Goal: Answer question/provide support: Share knowledge or assist other users

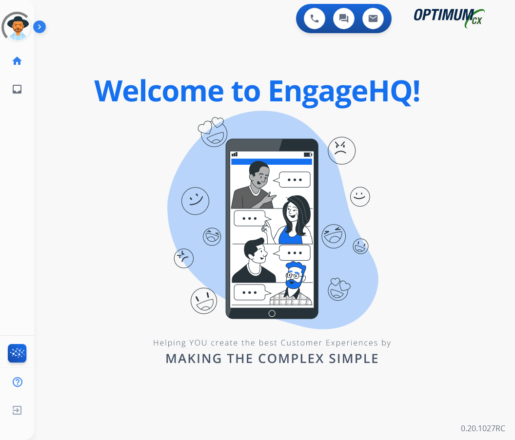
click at [97, 118] on div "0 Voice Interactions 0 Chat Interactions 0 Email Interactions swap_horiz Break …" at bounding box center [274, 220] width 481 height 440
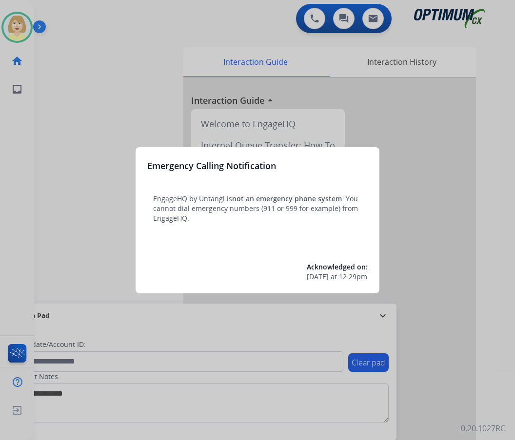
click at [80, 92] on div at bounding box center [257, 220] width 515 height 440
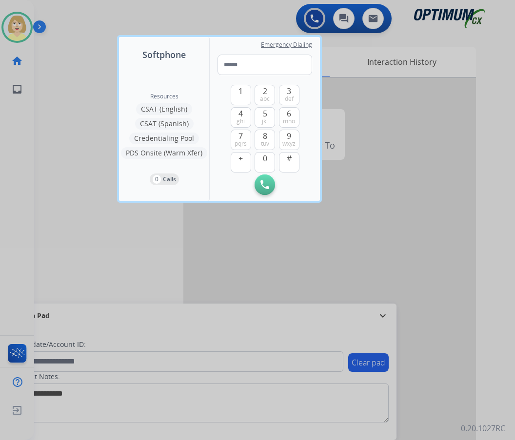
click at [77, 92] on div at bounding box center [257, 220] width 515 height 440
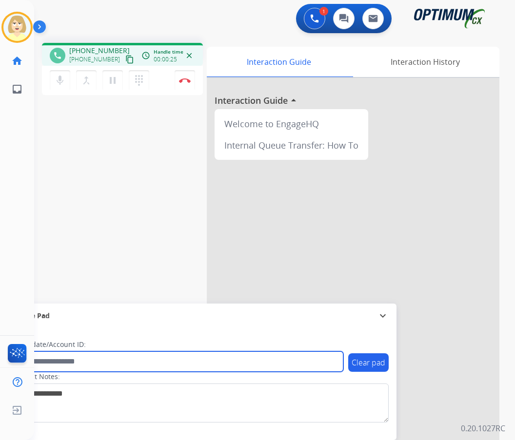
click at [66, 362] on input "text" at bounding box center [178, 361] width 330 height 20
paste input "*******"
type input "*******"
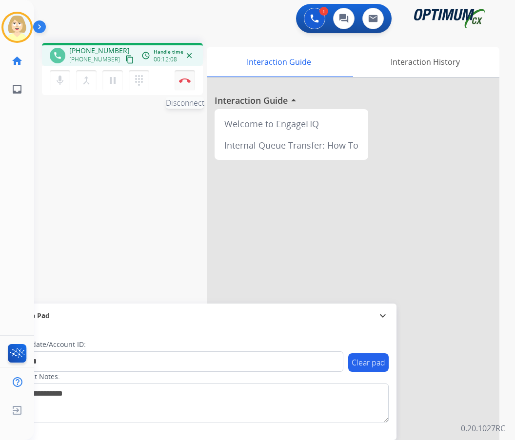
click at [183, 80] on img at bounding box center [185, 80] width 12 height 5
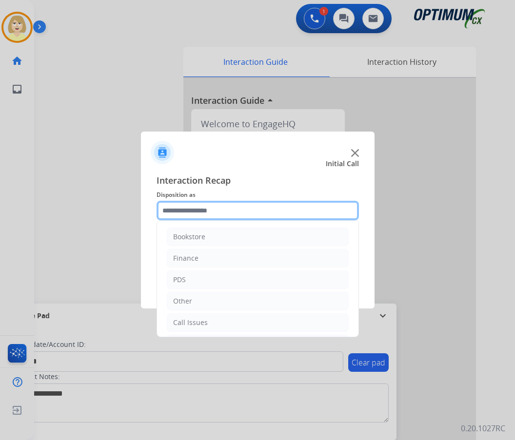
click at [179, 214] on input "text" at bounding box center [257, 210] width 202 height 19
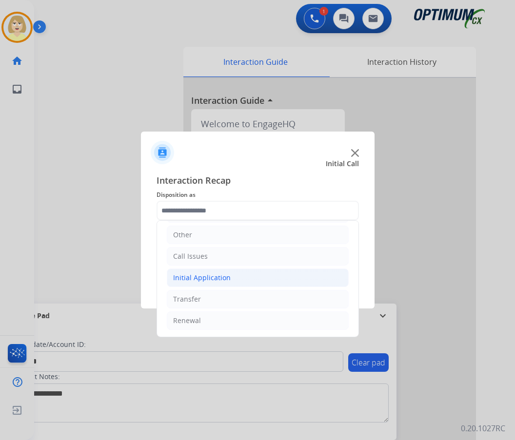
click at [203, 279] on div "Initial Application" at bounding box center [202, 278] width 58 height 10
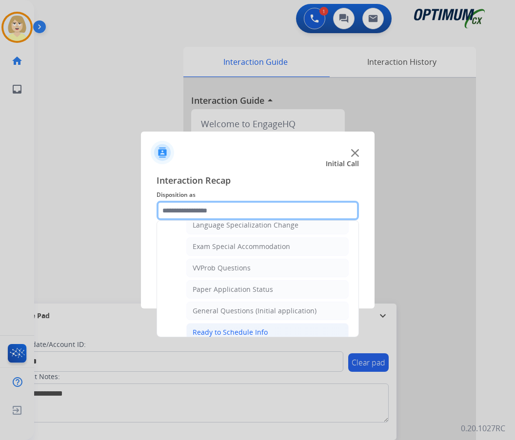
scroll to position [444, 0]
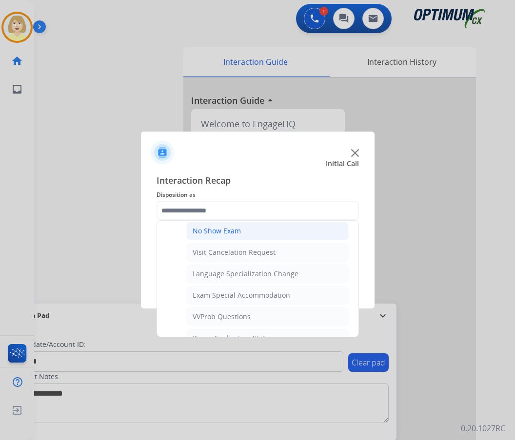
click at [219, 227] on div "No Show Exam" at bounding box center [217, 231] width 48 height 10
type input "**********"
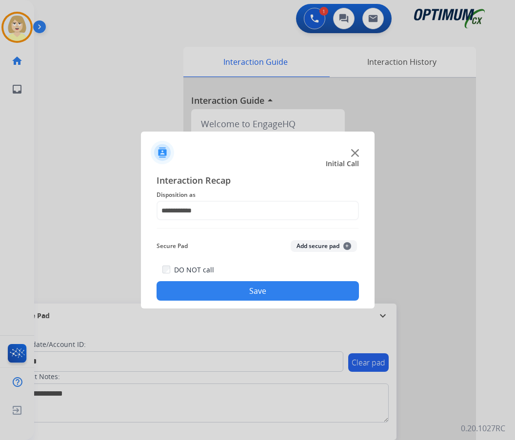
click at [315, 244] on button "Add secure pad +" at bounding box center [323, 246] width 66 height 12
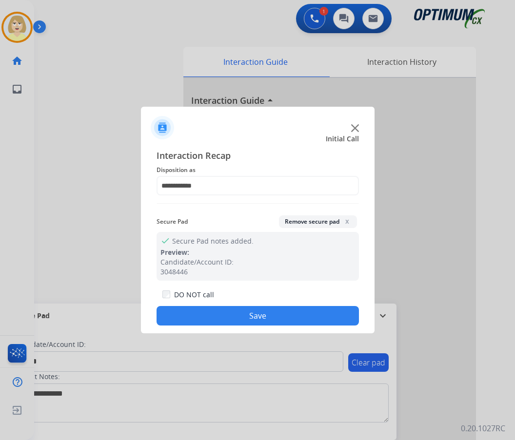
drag, startPoint x: 228, startPoint y: 312, endPoint x: 202, endPoint y: 308, distance: 26.7
click at [225, 312] on button "Save" at bounding box center [257, 315] width 202 height 19
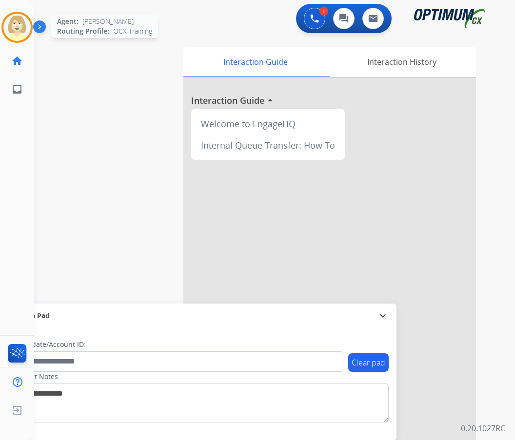
click at [16, 26] on img at bounding box center [16, 27] width 27 height 27
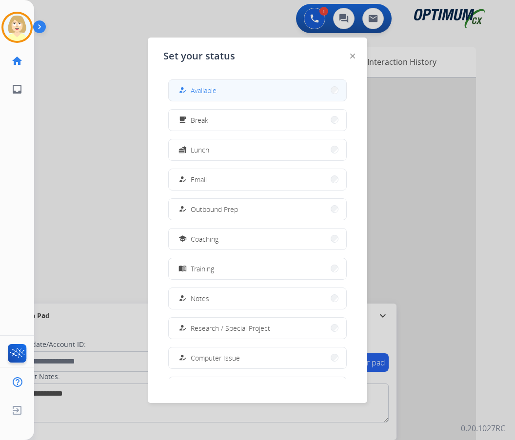
click at [193, 89] on span "Available" at bounding box center [204, 90] width 26 height 10
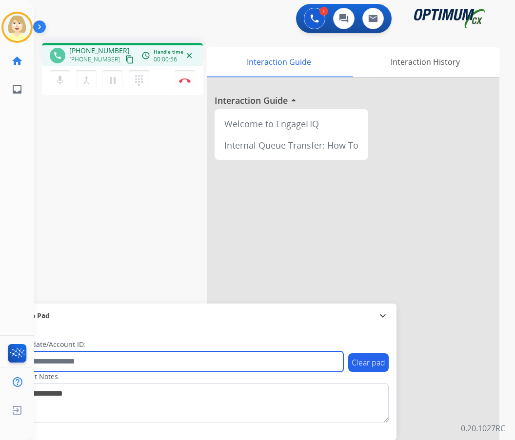
click at [47, 359] on input "text" at bounding box center [178, 361] width 330 height 20
paste input "*******"
type input "*******"
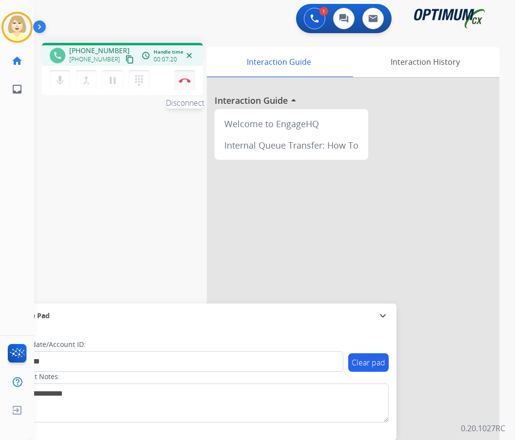
click at [182, 81] on img at bounding box center [185, 80] width 12 height 5
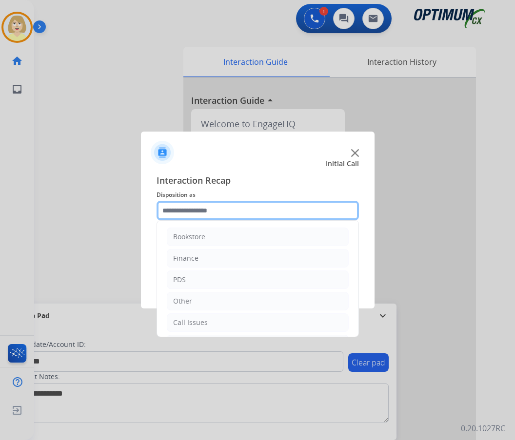
click at [188, 212] on input "text" at bounding box center [257, 210] width 202 height 19
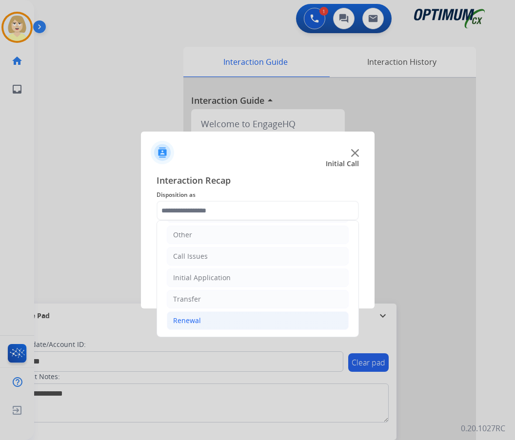
click at [196, 320] on div "Renewal" at bounding box center [187, 321] width 28 height 10
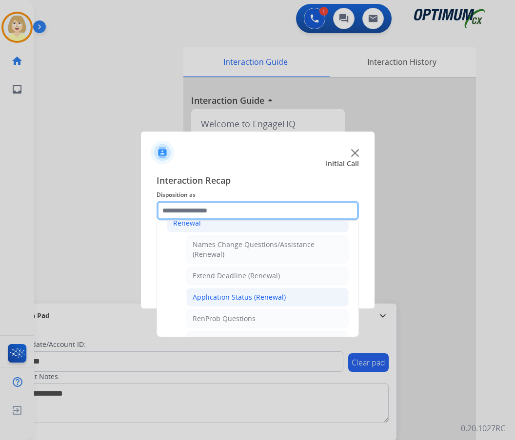
scroll to position [212, 0]
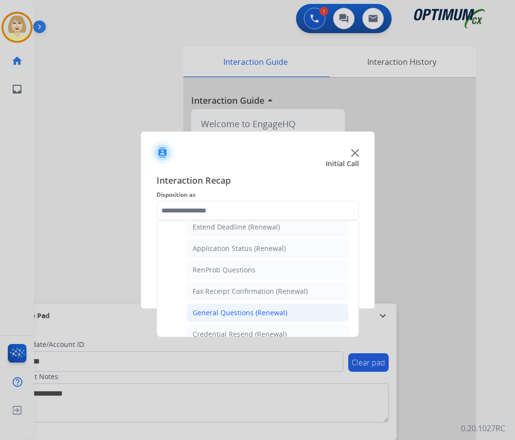
click at [234, 311] on div "General Questions (Renewal)" at bounding box center [240, 313] width 95 height 10
type input "**********"
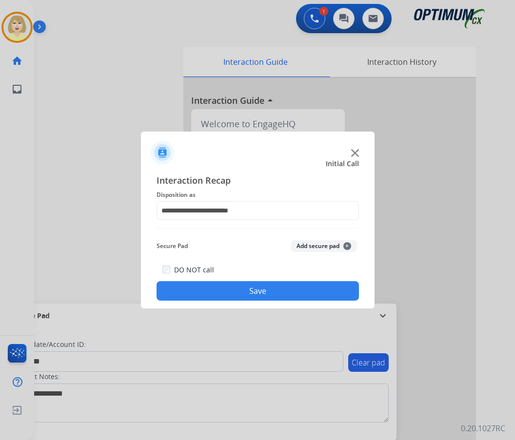
click at [310, 243] on button "Add secure pad +" at bounding box center [323, 246] width 66 height 12
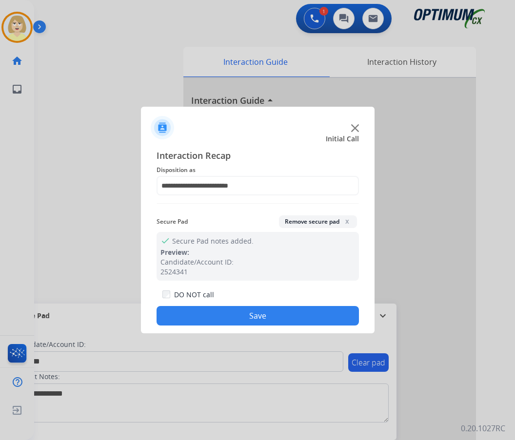
drag, startPoint x: 210, startPoint y: 313, endPoint x: 122, endPoint y: 228, distance: 122.7
click at [208, 310] on button "Save" at bounding box center [257, 315] width 202 height 19
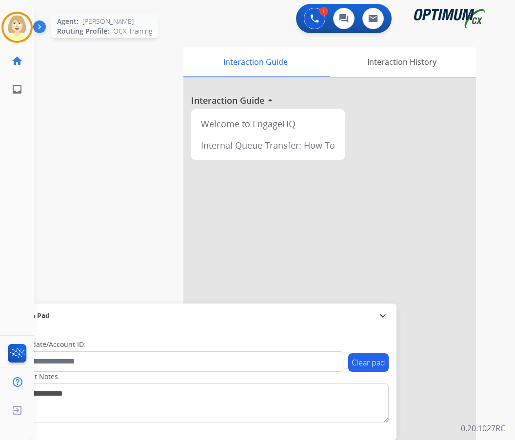
click at [12, 21] on img at bounding box center [16, 27] width 27 height 27
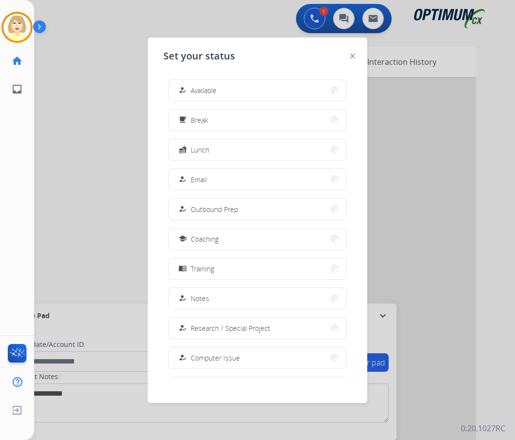
drag, startPoint x: 211, startPoint y: 89, endPoint x: 193, endPoint y: 92, distance: 17.8
click at [210, 89] on span "Available" at bounding box center [204, 90] width 26 height 10
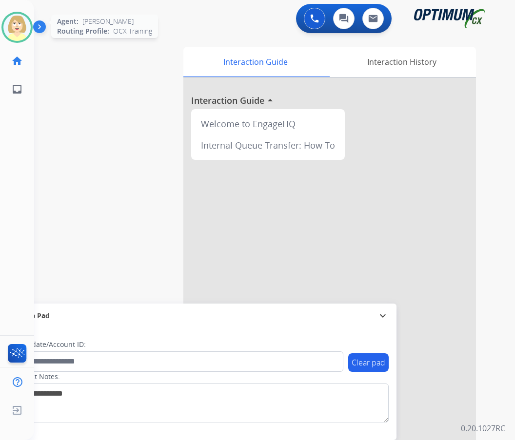
click at [18, 25] on img at bounding box center [16, 27] width 27 height 27
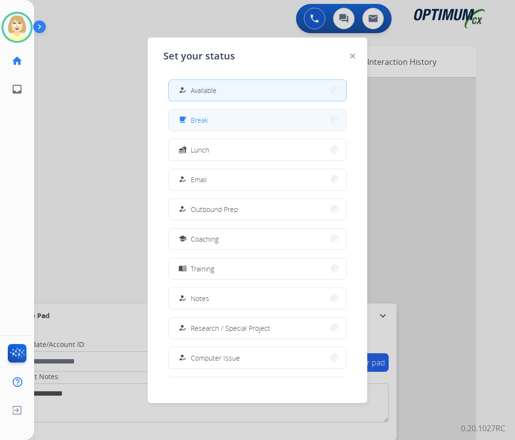
click at [205, 116] on span "Break" at bounding box center [200, 120] width 18 height 10
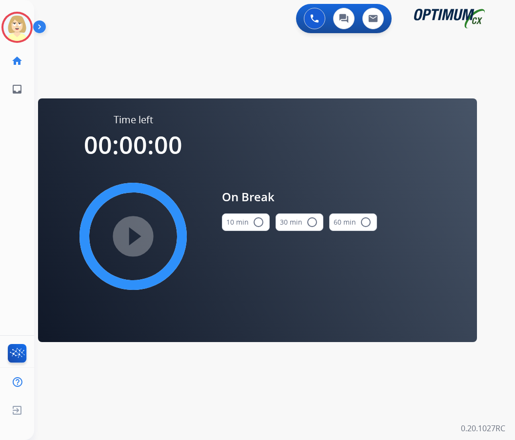
click at [250, 217] on button "10 min radio_button_unchecked" at bounding box center [246, 222] width 48 height 18
click at [159, 231] on div "play_circle_filled" at bounding box center [133, 236] width 146 height 146
click at [135, 233] on mat-icon "play_circle_filled" at bounding box center [133, 237] width 12 height 12
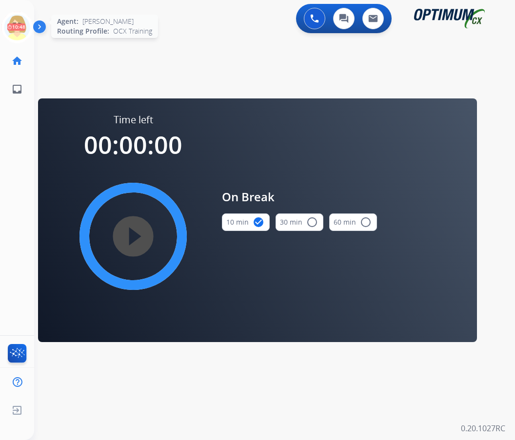
click at [17, 22] on icon at bounding box center [17, 28] width 32 height 32
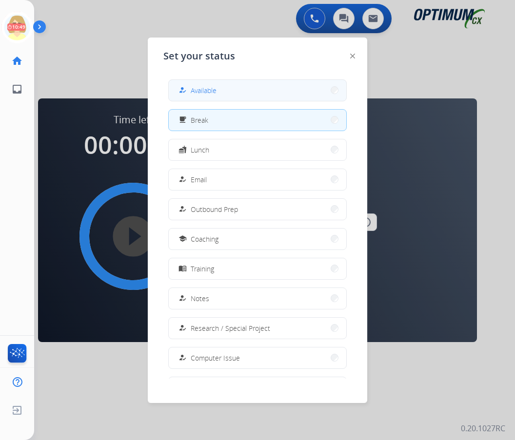
click at [199, 89] on span "Available" at bounding box center [204, 90] width 26 height 10
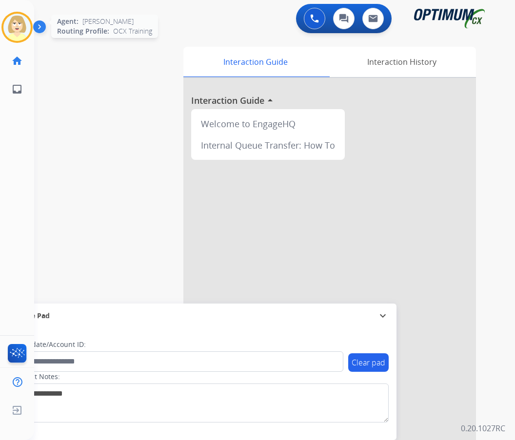
click at [20, 23] on img at bounding box center [16, 27] width 27 height 27
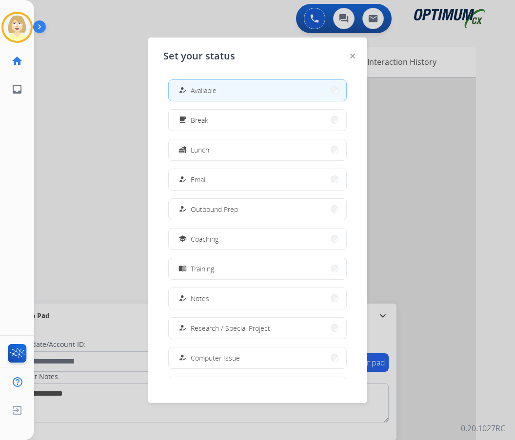
click at [232, 89] on button "how_to_reg Available" at bounding box center [257, 90] width 177 height 21
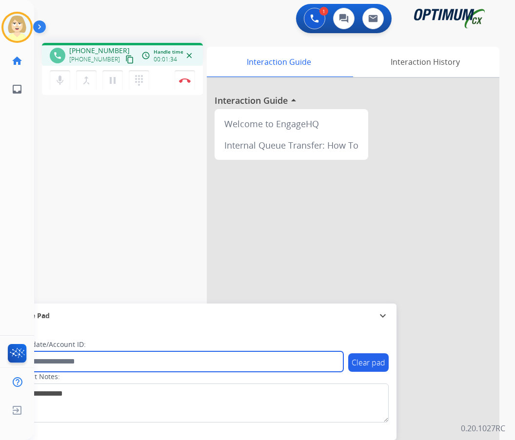
click at [47, 360] on input "text" at bounding box center [178, 361] width 330 height 20
paste input "*******"
type input "*******"
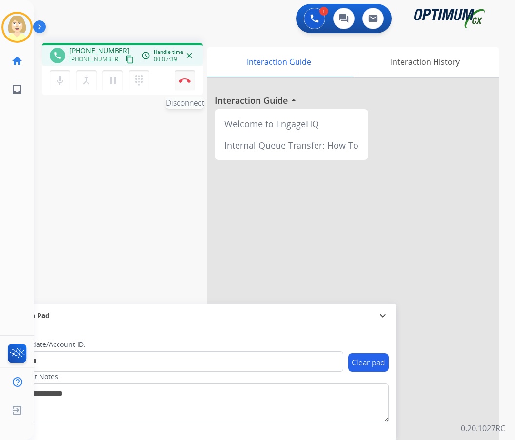
click at [184, 78] on img at bounding box center [185, 80] width 12 height 5
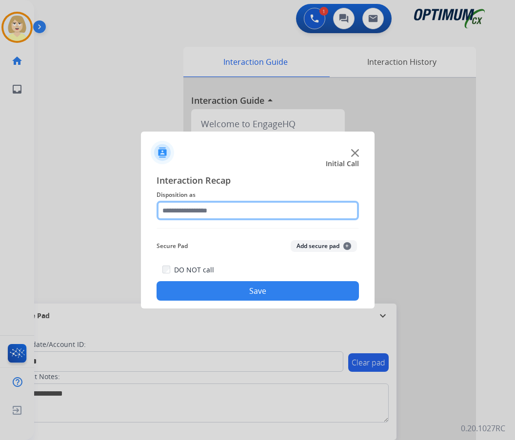
click at [197, 212] on input "text" at bounding box center [257, 210] width 202 height 19
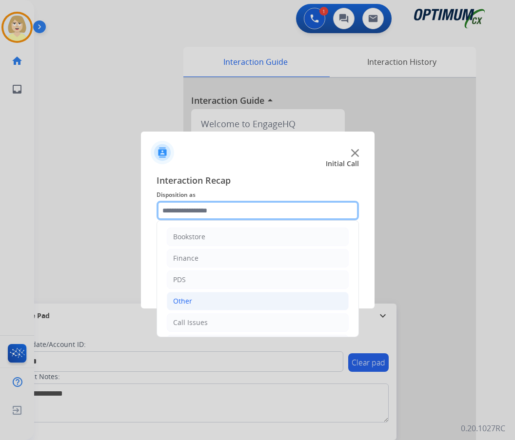
scroll to position [66, 0]
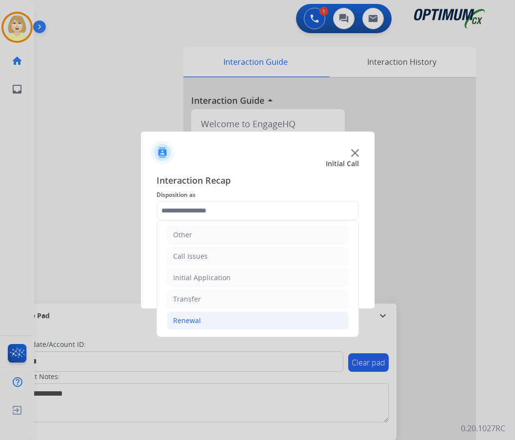
click at [195, 320] on div "Renewal" at bounding box center [187, 321] width 28 height 10
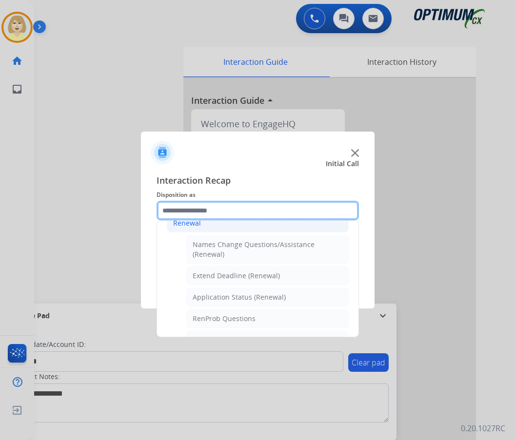
scroll to position [261, 0]
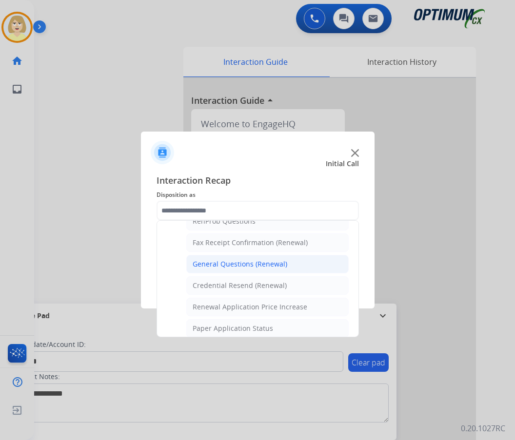
click at [231, 263] on div "General Questions (Renewal)" at bounding box center [240, 264] width 95 height 10
type input "**********"
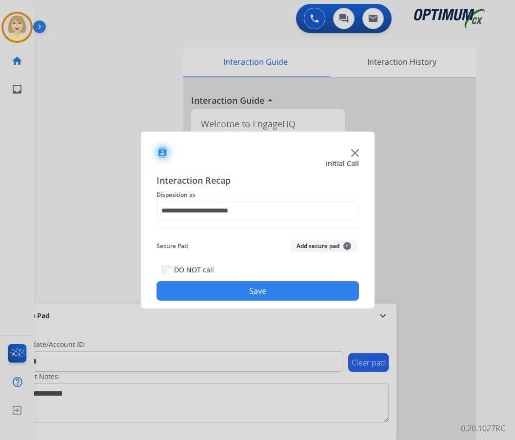
click at [310, 245] on button "Add secure pad +" at bounding box center [323, 246] width 66 height 12
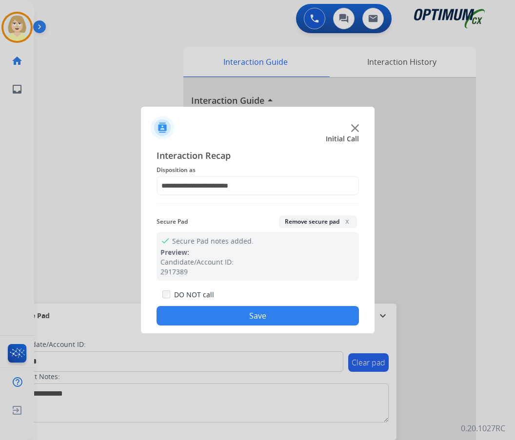
drag, startPoint x: 214, startPoint y: 312, endPoint x: 203, endPoint y: 282, distance: 32.9
click at [214, 312] on button "Save" at bounding box center [257, 315] width 202 height 19
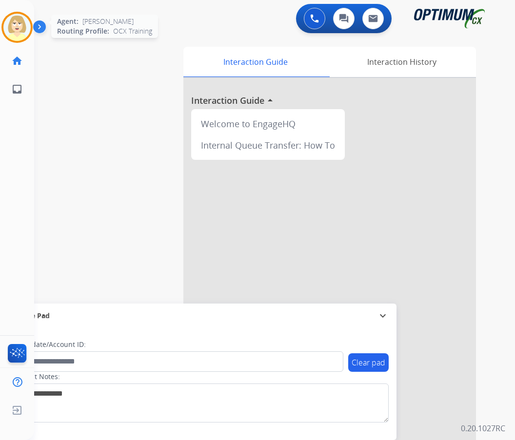
click at [18, 24] on img at bounding box center [16, 27] width 27 height 27
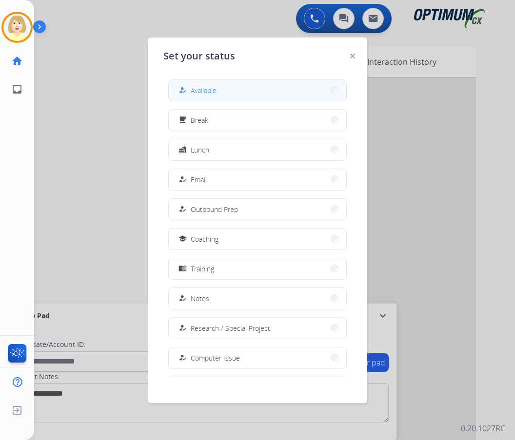
click at [209, 89] on span "Available" at bounding box center [204, 90] width 26 height 10
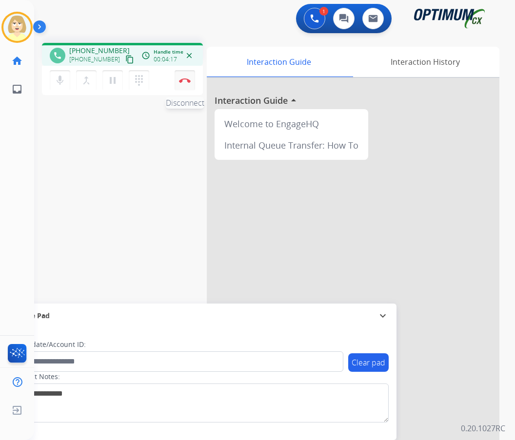
click at [185, 76] on button "Disconnect" at bounding box center [184, 80] width 20 height 20
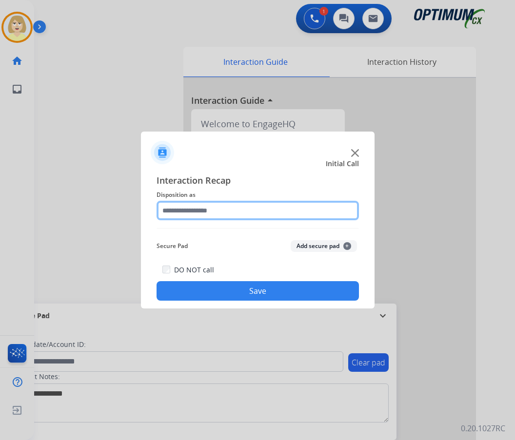
click at [198, 214] on input "text" at bounding box center [257, 210] width 202 height 19
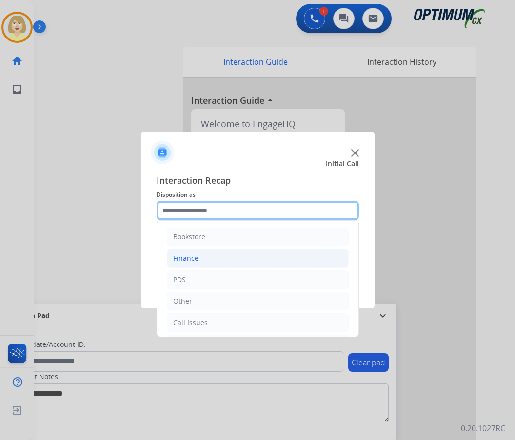
scroll to position [49, 0]
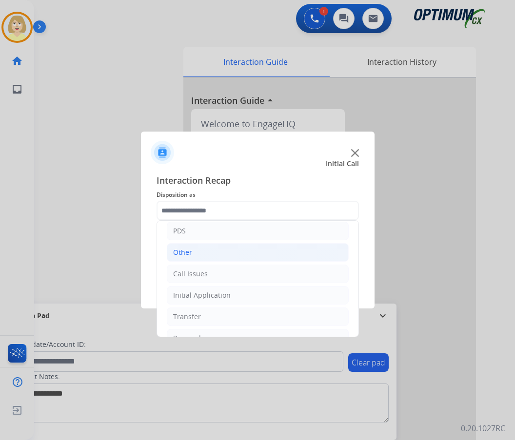
click at [182, 252] on div "Other" at bounding box center [182, 253] width 19 height 10
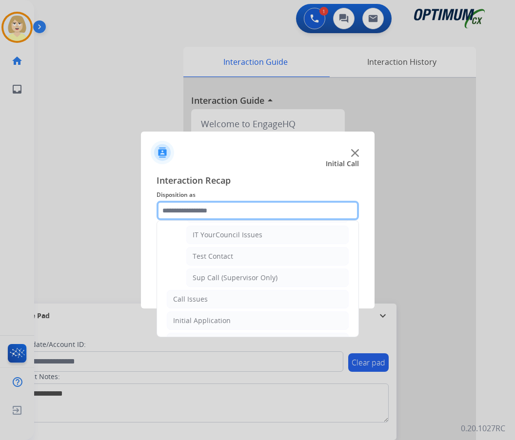
scroll to position [238, 0]
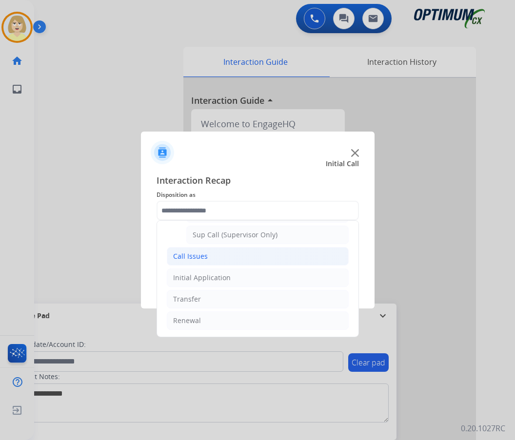
click at [193, 255] on div "Call Issues" at bounding box center [190, 256] width 35 height 10
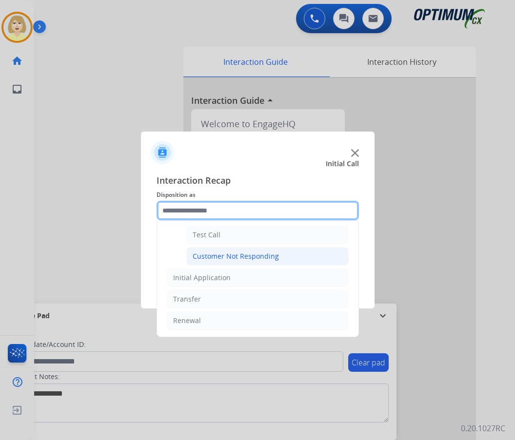
scroll to position [125, 0]
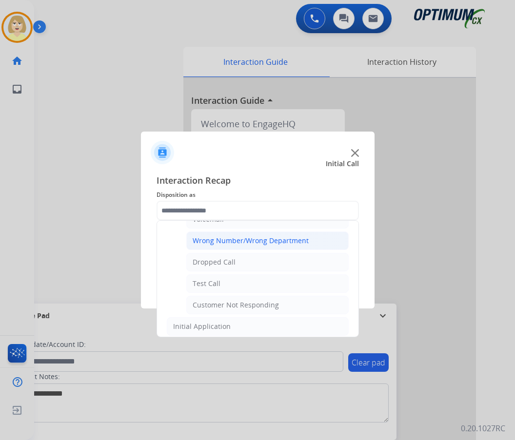
click at [241, 238] on div "Wrong Number/Wrong Department" at bounding box center [251, 241] width 116 height 10
type input "**********"
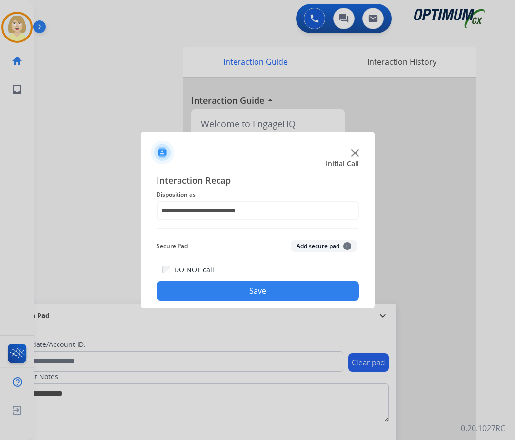
click at [324, 246] on button "Add secure pad +" at bounding box center [323, 246] width 66 height 12
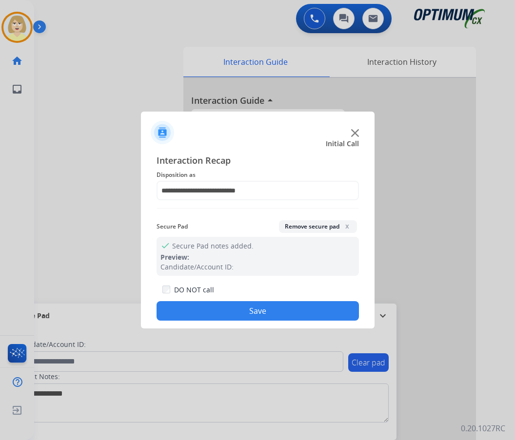
click at [228, 308] on button "Save" at bounding box center [257, 310] width 202 height 19
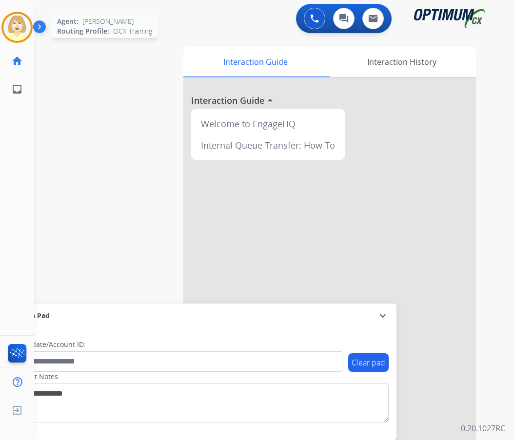
drag, startPoint x: 18, startPoint y: 26, endPoint x: 36, endPoint y: 34, distance: 19.5
click at [18, 26] on img at bounding box center [16, 27] width 27 height 27
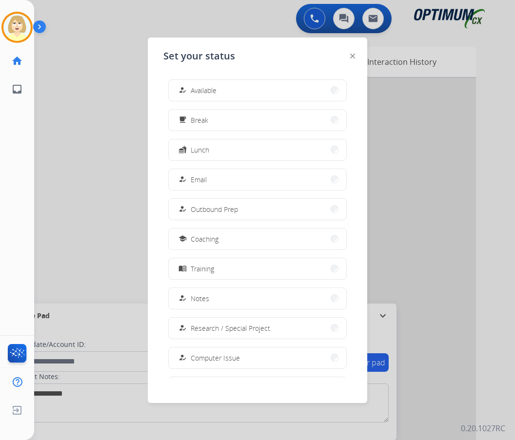
drag, startPoint x: 199, startPoint y: 88, endPoint x: 218, endPoint y: 100, distance: 21.9
click at [200, 88] on span "Available" at bounding box center [204, 90] width 26 height 10
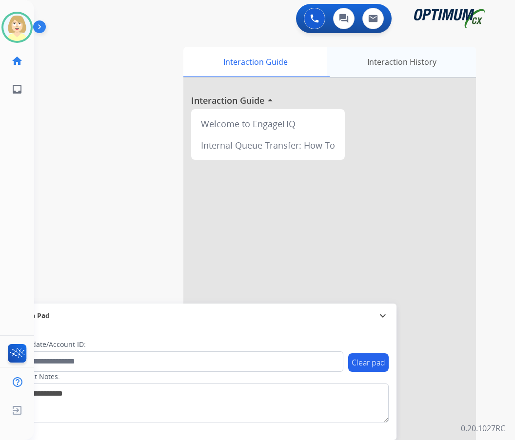
click at [402, 63] on div "Interaction History" at bounding box center [401, 62] width 149 height 30
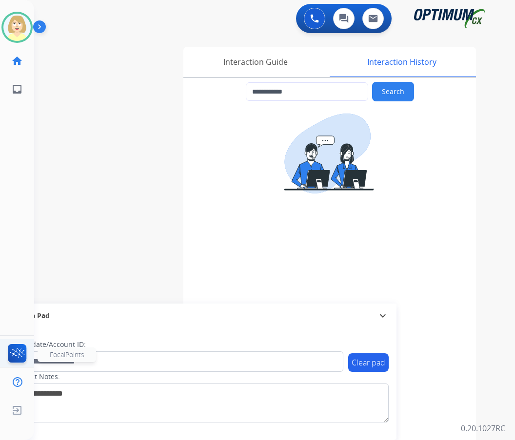
click at [19, 355] on img at bounding box center [17, 355] width 23 height 22
click at [17, 350] on img at bounding box center [17, 355] width 23 height 22
click at [62, 104] on div "**********" at bounding box center [262, 238] width 457 height 406
click at [257, 60] on div "Interaction Guide" at bounding box center [255, 62] width 144 height 30
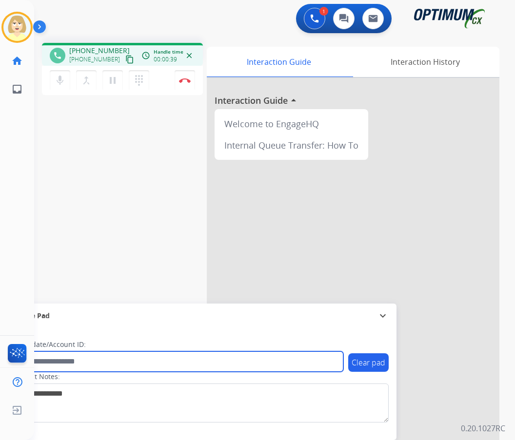
click at [44, 358] on input "text" at bounding box center [178, 361] width 330 height 20
paste input "*******"
type input "*******"
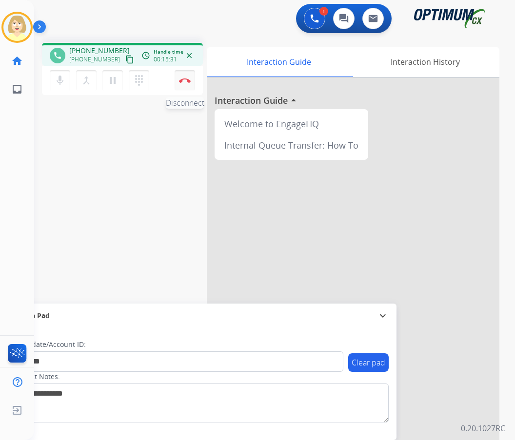
click at [183, 77] on button "Disconnect" at bounding box center [184, 80] width 20 height 20
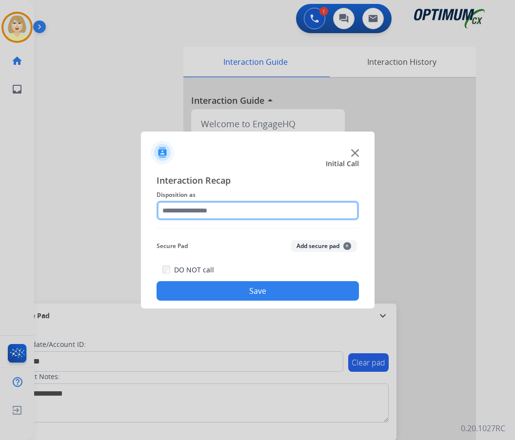
click at [193, 213] on input "text" at bounding box center [257, 210] width 202 height 19
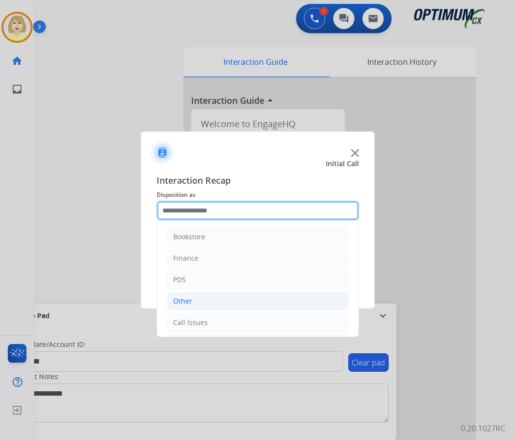
scroll to position [66, 0]
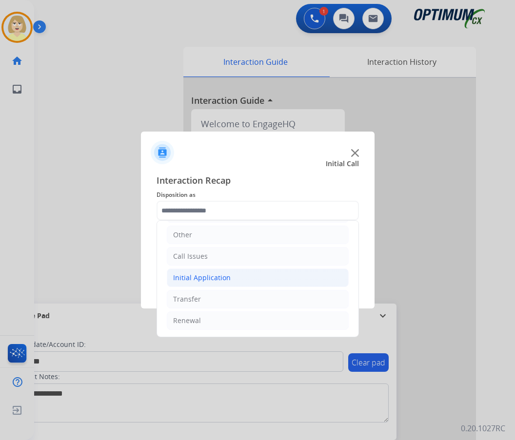
click at [194, 277] on div "Initial Application" at bounding box center [202, 278] width 58 height 10
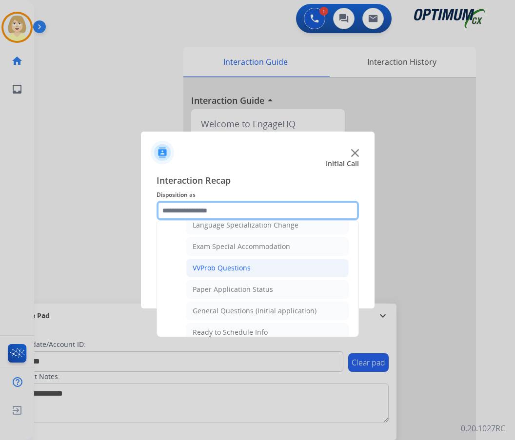
scroll to position [444, 0]
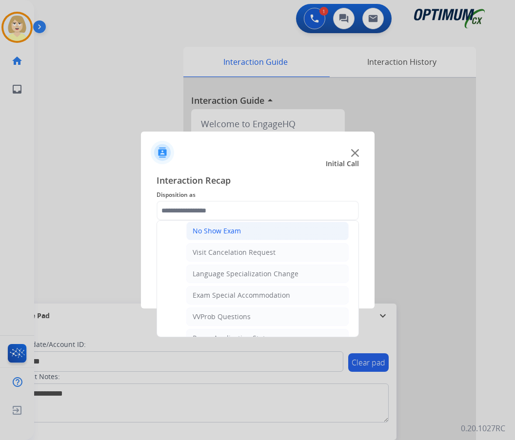
click at [197, 231] on div "No Show Exam" at bounding box center [217, 231] width 48 height 10
type input "**********"
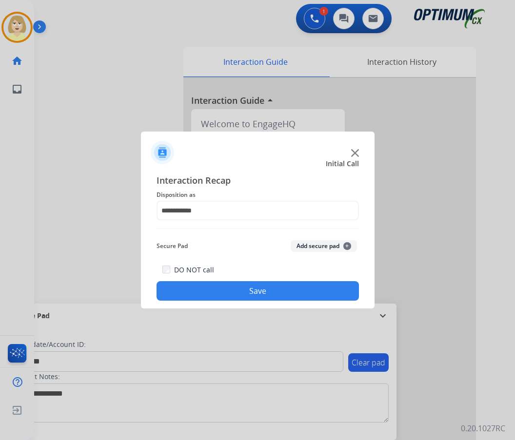
click at [305, 246] on button "Add secure pad +" at bounding box center [323, 246] width 66 height 12
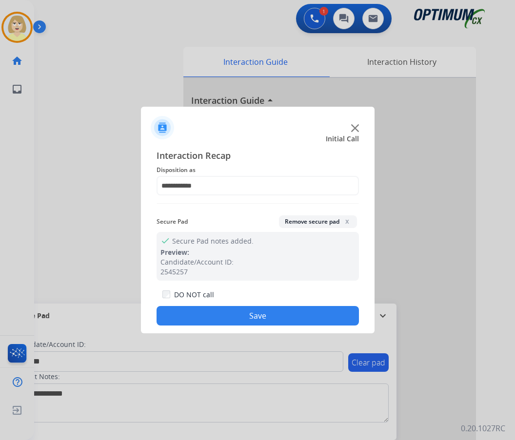
drag, startPoint x: 213, startPoint y: 311, endPoint x: 194, endPoint y: 285, distance: 32.2
click at [212, 311] on button "Save" at bounding box center [257, 315] width 202 height 19
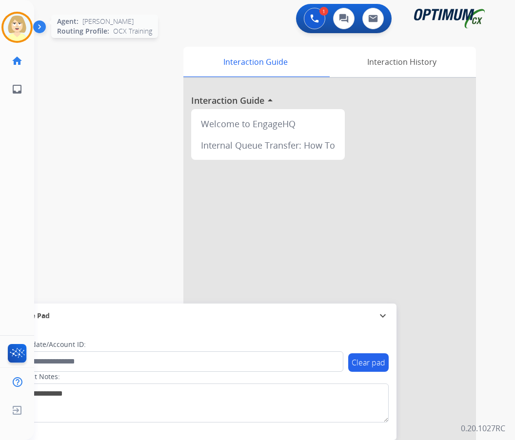
click at [23, 25] on img at bounding box center [16, 27] width 27 height 27
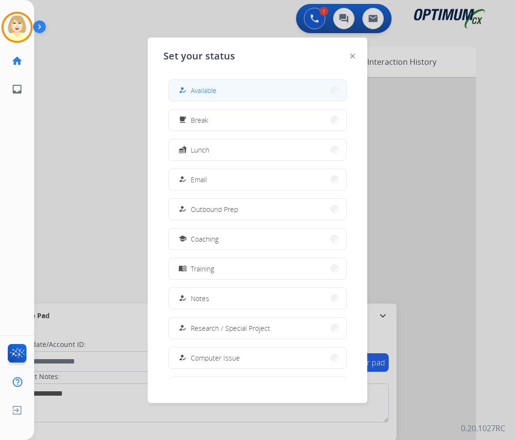
click at [206, 90] on span "Available" at bounding box center [204, 90] width 26 height 10
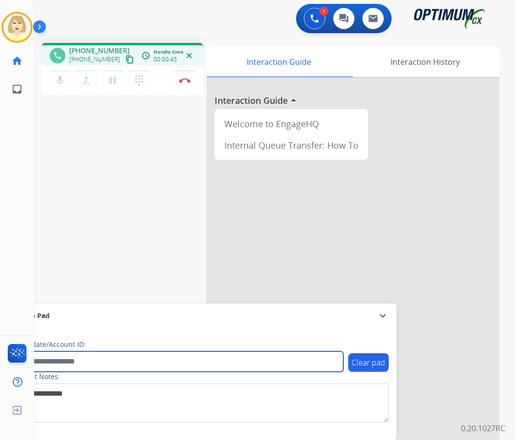
click at [61, 359] on input "text" at bounding box center [178, 361] width 330 height 20
paste input "*******"
type input "*******"
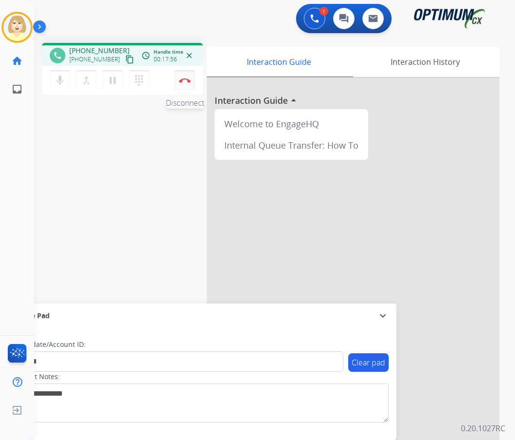
click at [184, 79] on img at bounding box center [185, 80] width 12 height 5
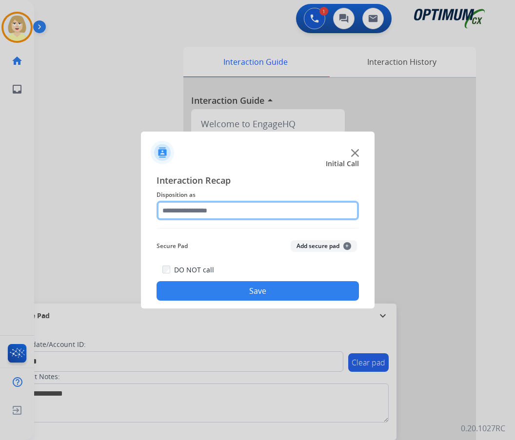
click at [189, 212] on input "text" at bounding box center [257, 210] width 202 height 19
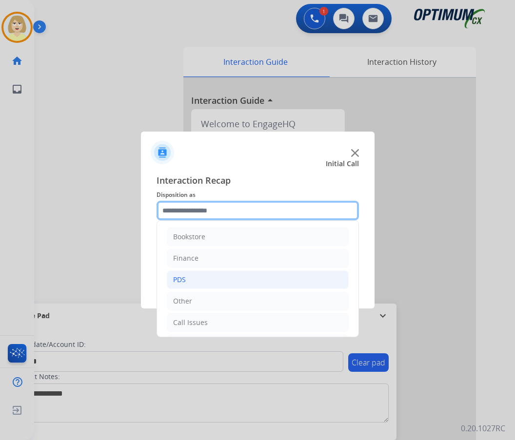
scroll to position [66, 0]
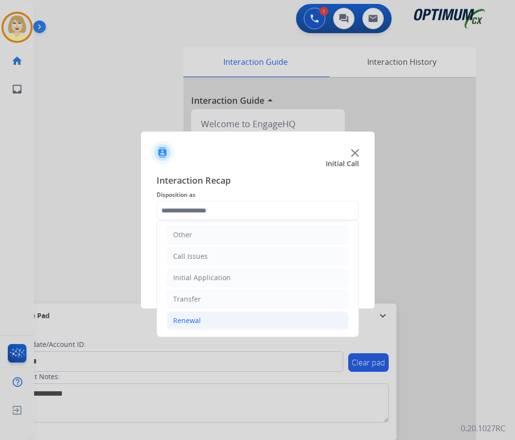
click at [186, 318] on div "Renewal" at bounding box center [187, 321] width 28 height 10
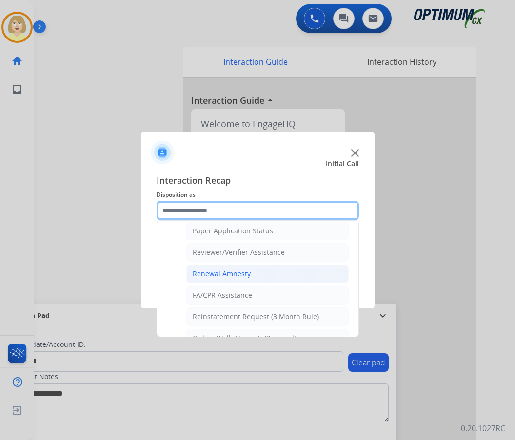
scroll to position [376, 0]
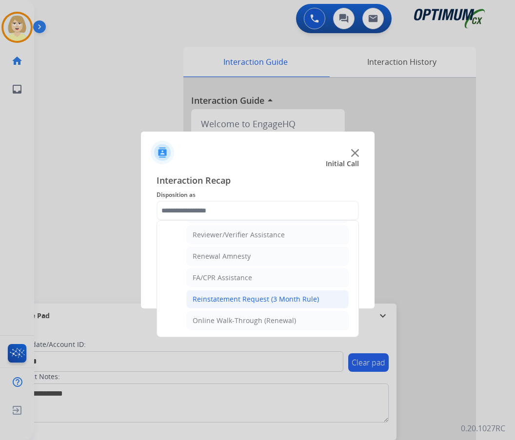
click at [234, 302] on div "Reinstatement Request (3 Month Rule)" at bounding box center [256, 299] width 126 height 10
type input "**********"
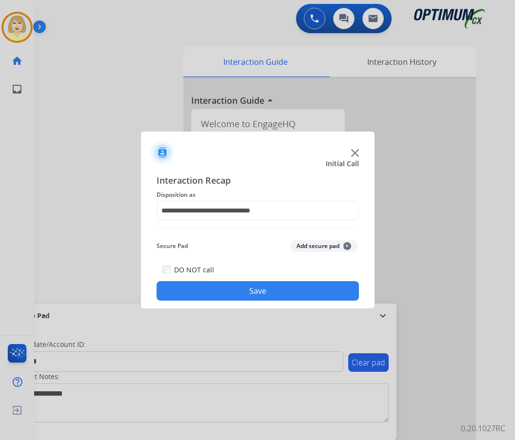
click at [312, 244] on button "Add secure pad +" at bounding box center [323, 246] width 66 height 12
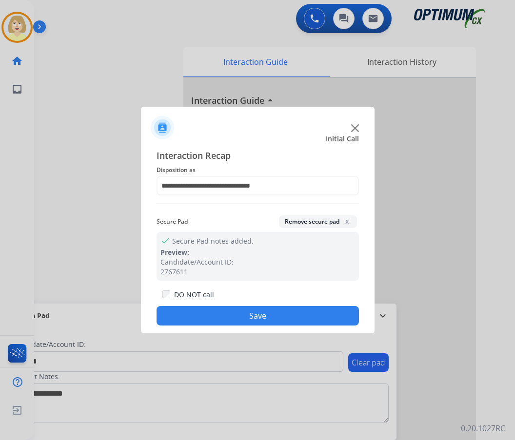
drag, startPoint x: 211, startPoint y: 314, endPoint x: 205, endPoint y: 307, distance: 9.7
click at [211, 313] on button "Save" at bounding box center [257, 315] width 202 height 19
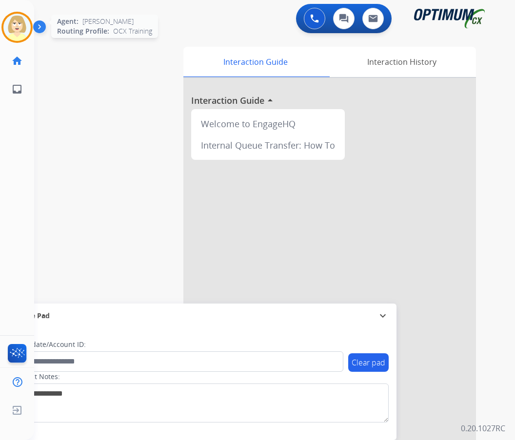
click at [14, 27] on img at bounding box center [16, 27] width 27 height 27
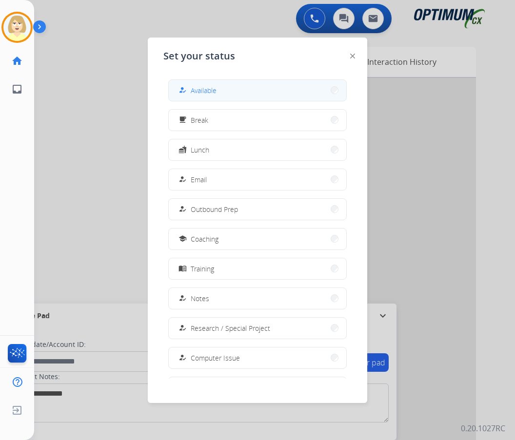
click at [211, 86] on span "Available" at bounding box center [204, 90] width 26 height 10
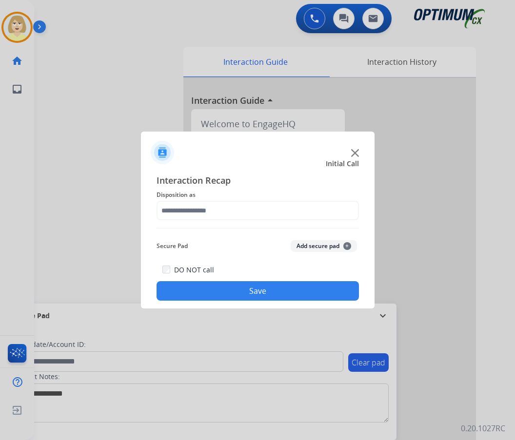
click at [305, 246] on button "Add secure pad +" at bounding box center [323, 246] width 66 height 12
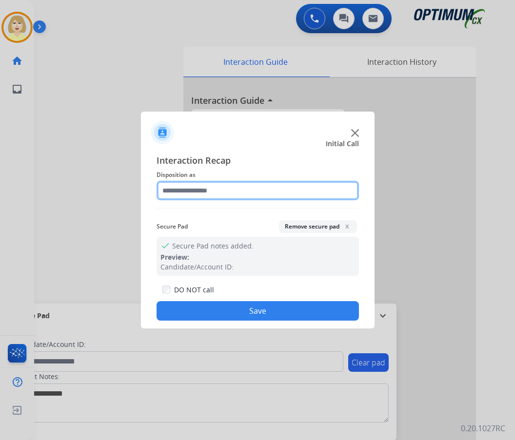
click at [180, 193] on input "text" at bounding box center [257, 190] width 202 height 19
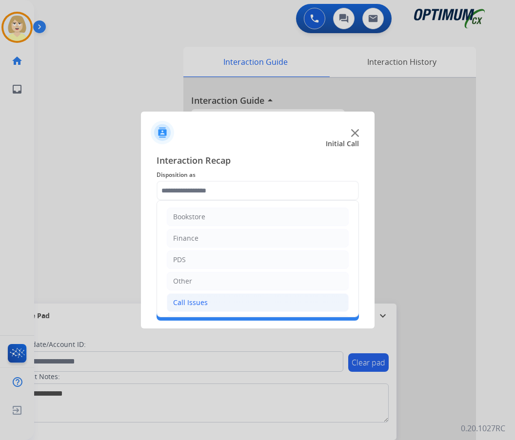
click at [187, 304] on div "Call Issues" at bounding box center [190, 303] width 35 height 10
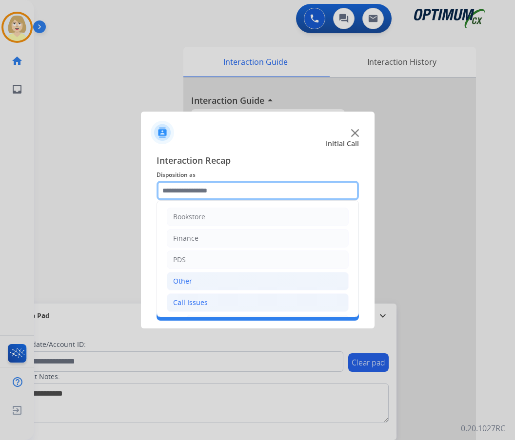
scroll to position [146, 0]
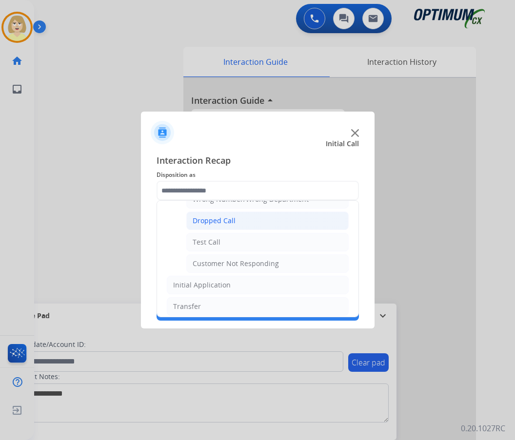
click at [213, 221] on div "Dropped Call" at bounding box center [214, 221] width 43 height 10
type input "**********"
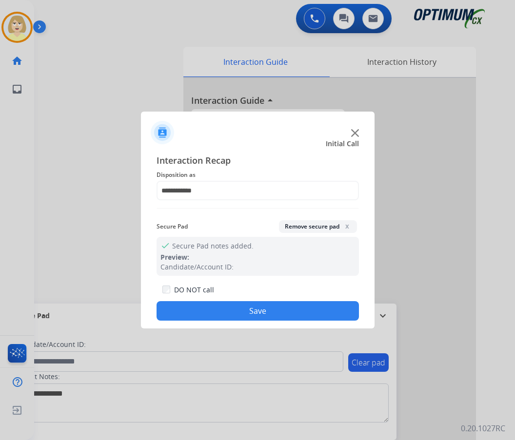
click at [207, 312] on button "Save" at bounding box center [257, 310] width 202 height 19
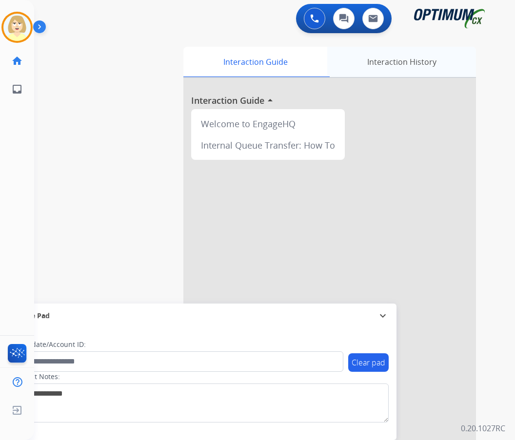
click at [403, 59] on div "Interaction History" at bounding box center [401, 62] width 149 height 30
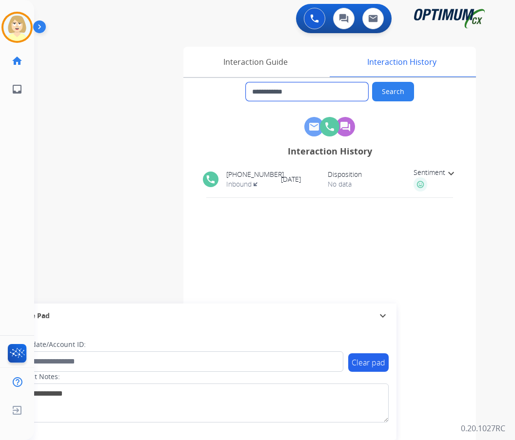
drag, startPoint x: 302, startPoint y: 91, endPoint x: 258, endPoint y: 87, distance: 43.5
click at [258, 87] on input "**********" at bounding box center [307, 91] width 122 height 19
drag, startPoint x: 260, startPoint y: 63, endPoint x: 255, endPoint y: 53, distance: 11.3
click at [261, 61] on div "Interaction Guide" at bounding box center [255, 62] width 144 height 30
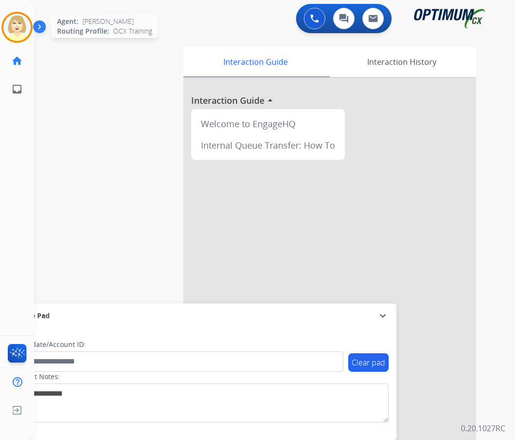
click at [16, 21] on img at bounding box center [16, 27] width 27 height 27
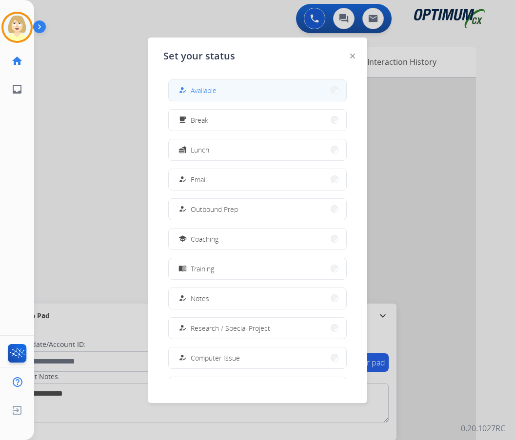
drag, startPoint x: 209, startPoint y: 90, endPoint x: 226, endPoint y: 78, distance: 21.4
click at [210, 89] on span "Available" at bounding box center [204, 90] width 26 height 10
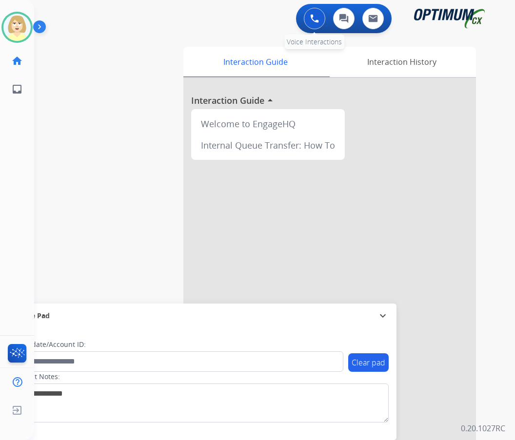
click at [312, 15] on img at bounding box center [314, 18] width 9 height 9
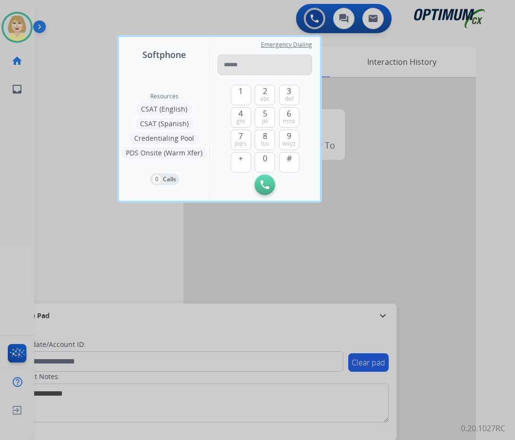
click at [227, 63] on input "tel" at bounding box center [264, 65] width 95 height 20
type input "**********"
click at [262, 183] on img at bounding box center [264, 184] width 9 height 9
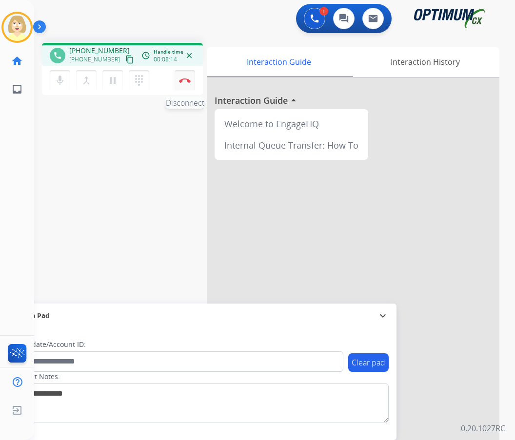
click at [181, 77] on button "Disconnect" at bounding box center [184, 80] width 20 height 20
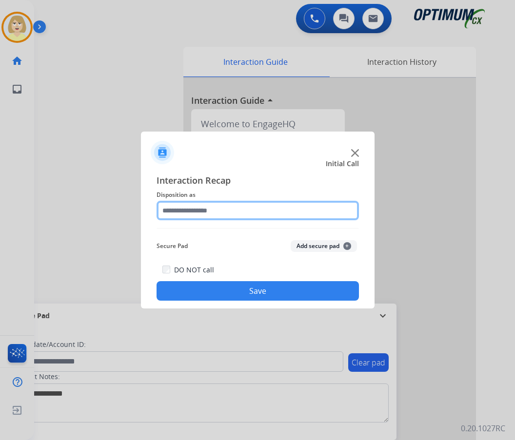
click at [203, 211] on input "text" at bounding box center [257, 210] width 202 height 19
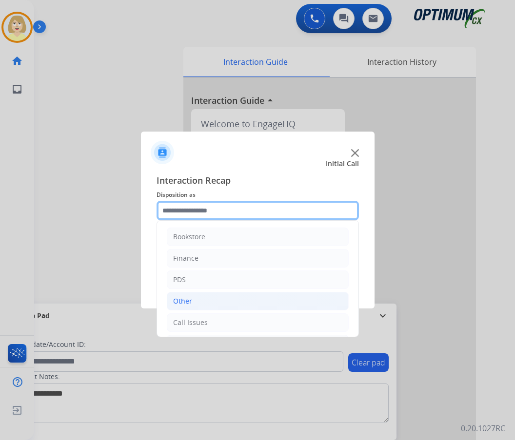
scroll to position [49, 0]
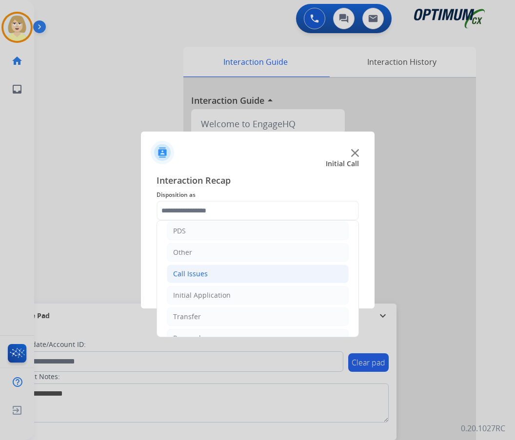
click at [198, 271] on div "Call Issues" at bounding box center [190, 274] width 35 height 10
click at [236, 314] on div "Wrong Number/Wrong Department" at bounding box center [251, 317] width 116 height 10
type input "**********"
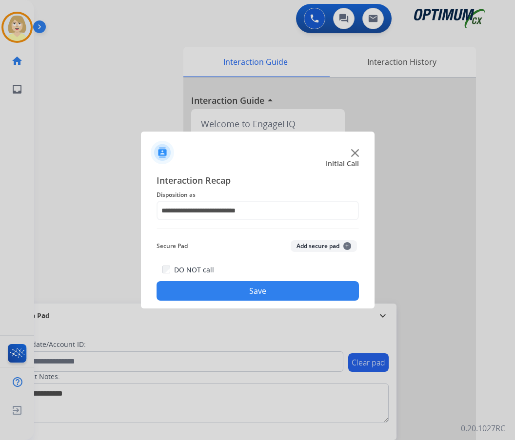
click at [322, 243] on button "Add secure pad +" at bounding box center [323, 246] width 66 height 12
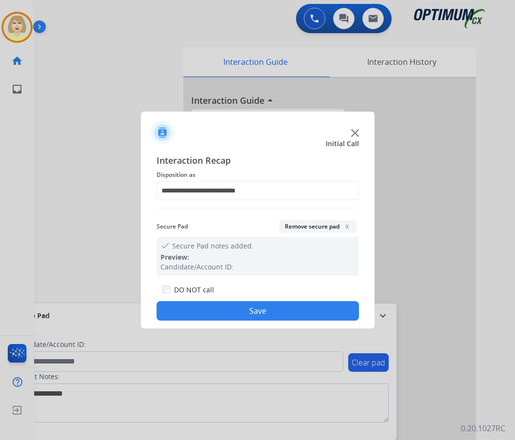
click at [222, 309] on button "Save" at bounding box center [257, 310] width 202 height 19
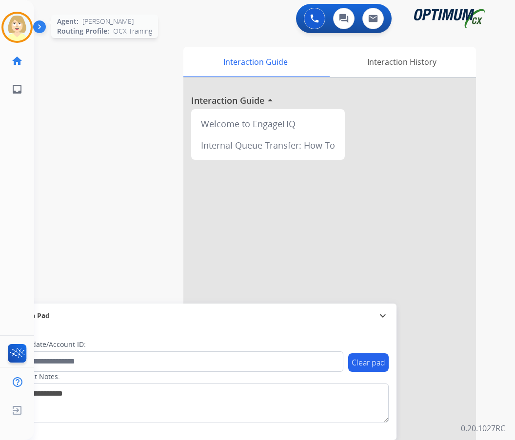
click at [21, 23] on img at bounding box center [16, 27] width 27 height 27
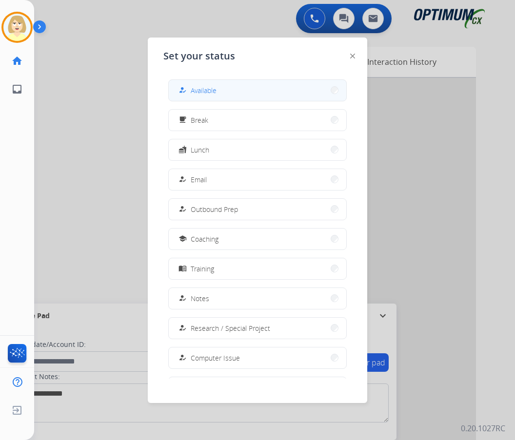
click at [200, 91] on span "Available" at bounding box center [204, 90] width 26 height 10
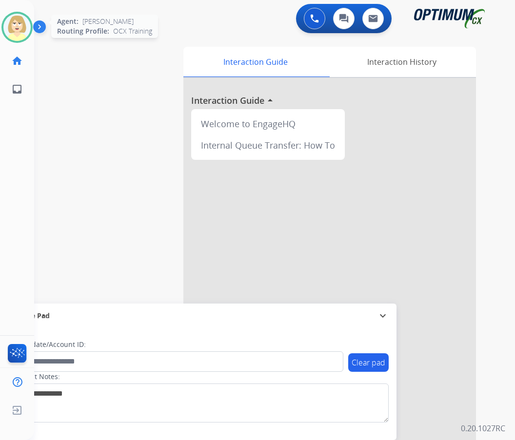
click at [11, 22] on img at bounding box center [16, 27] width 27 height 27
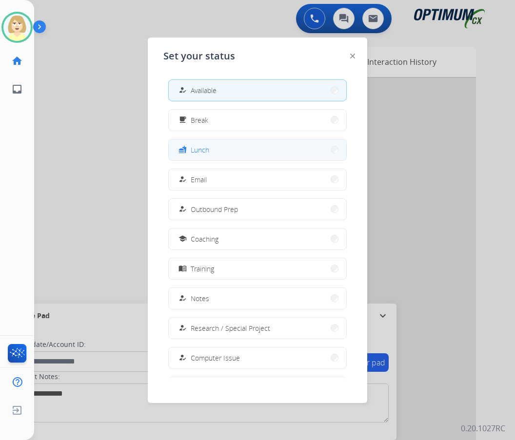
click at [198, 150] on span "Lunch" at bounding box center [200, 150] width 19 height 10
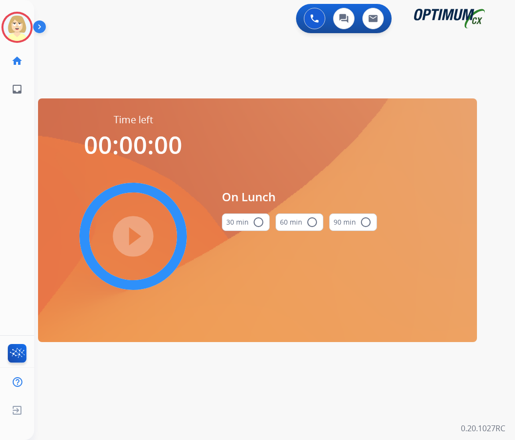
click at [257, 220] on mat-icon "radio_button_unchecked" at bounding box center [258, 222] width 12 height 12
click at [133, 236] on mat-icon "play_circle_filled" at bounding box center [133, 237] width 12 height 12
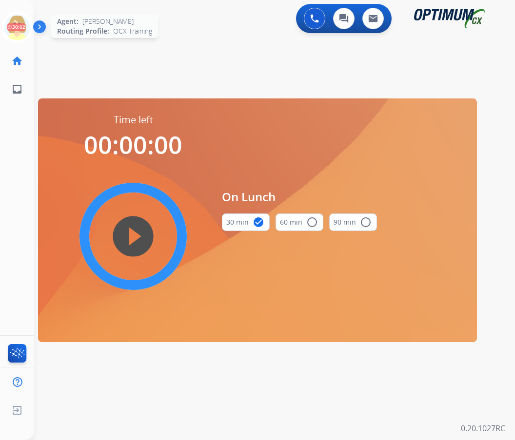
click at [15, 19] on icon at bounding box center [17, 28] width 32 height 32
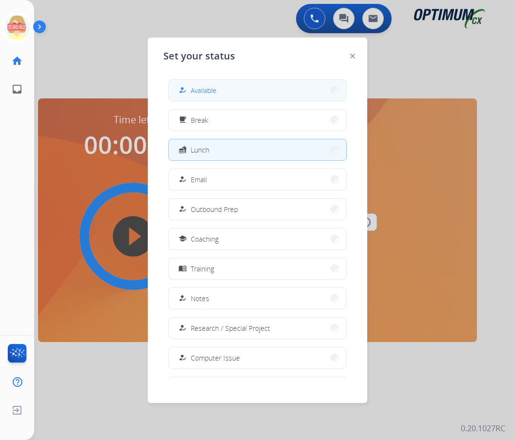
click at [195, 90] on span "Available" at bounding box center [204, 90] width 26 height 10
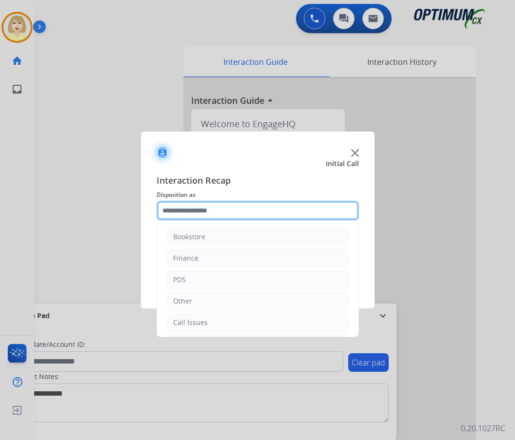
click at [191, 208] on input "text" at bounding box center [257, 210] width 202 height 19
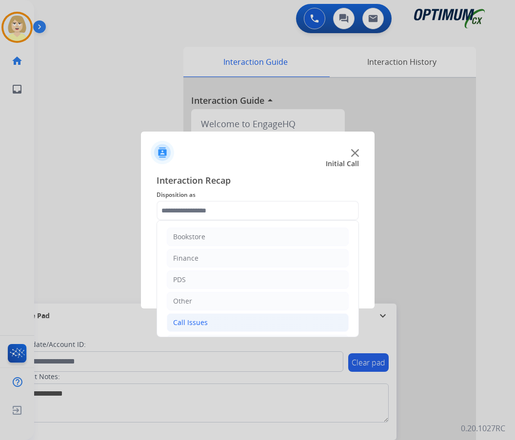
click at [198, 321] on div "Call Issues" at bounding box center [190, 323] width 35 height 10
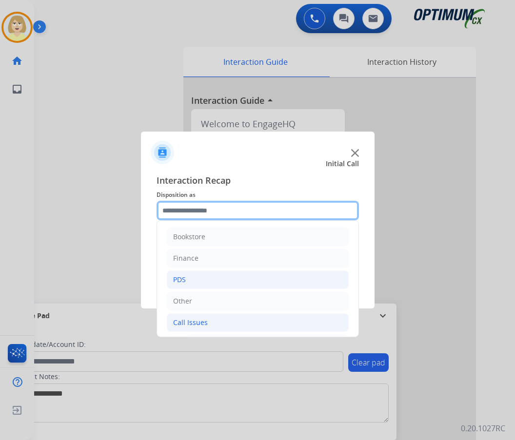
scroll to position [97, 0]
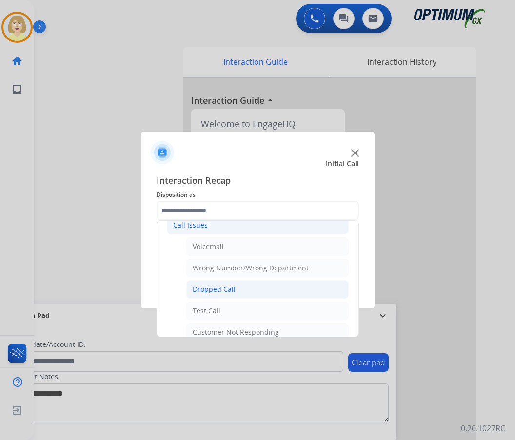
click at [214, 286] on div "Dropped Call" at bounding box center [214, 290] width 43 height 10
type input "**********"
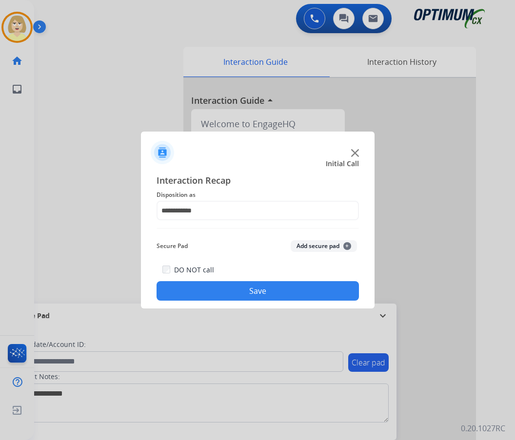
click at [257, 295] on button "Save" at bounding box center [257, 290] width 202 height 19
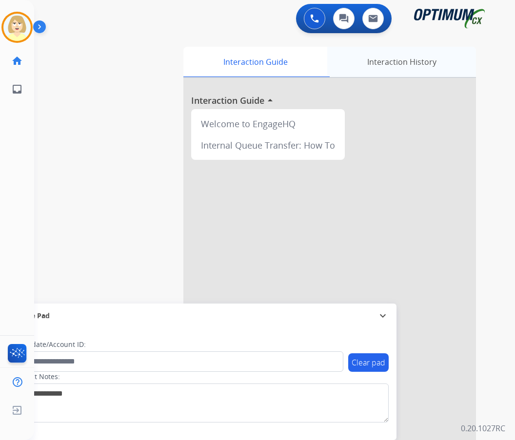
drag, startPoint x: 404, startPoint y: 66, endPoint x: 397, endPoint y: 65, distance: 7.3
click at [404, 65] on div "Interaction History" at bounding box center [401, 62] width 149 height 30
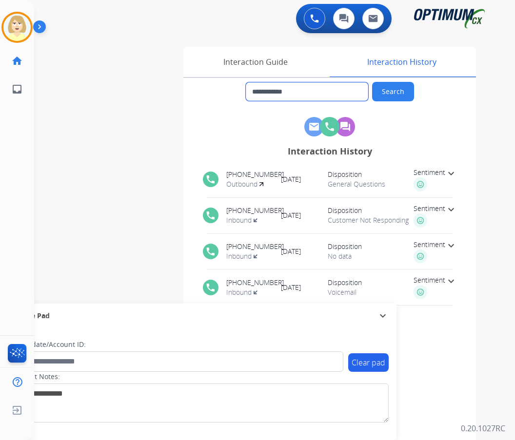
drag, startPoint x: 260, startPoint y: 89, endPoint x: 313, endPoint y: 95, distance: 53.4
click at [313, 95] on input "**********" at bounding box center [307, 91] width 122 height 19
click at [240, 62] on div "Interaction Guide" at bounding box center [255, 62] width 144 height 30
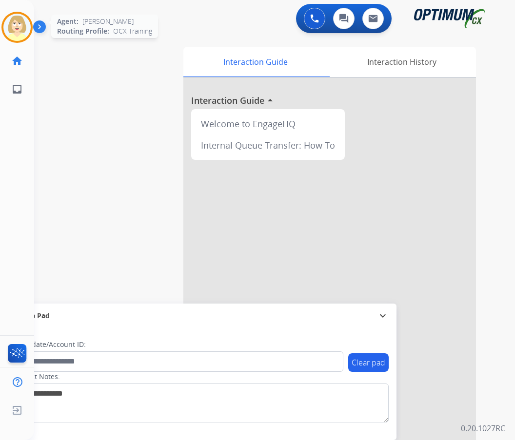
click at [22, 22] on img at bounding box center [16, 27] width 27 height 27
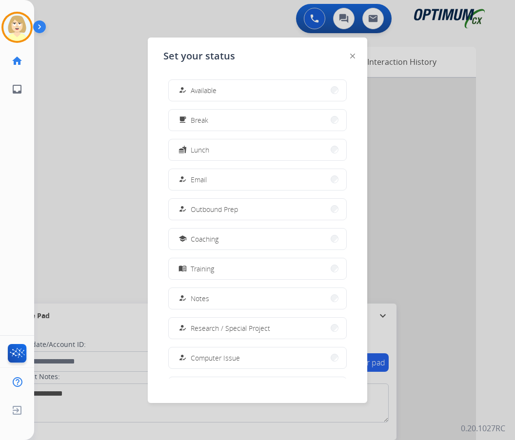
click at [202, 89] on span "Available" at bounding box center [204, 90] width 26 height 10
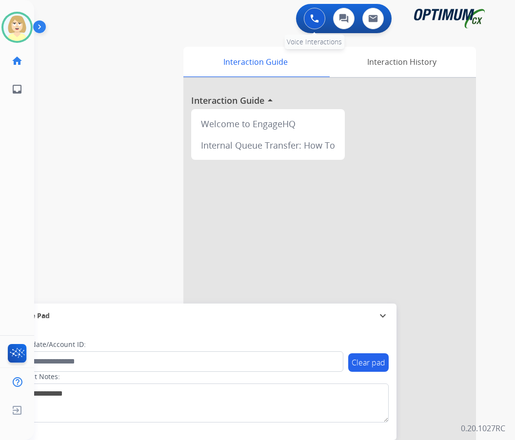
click at [310, 14] on img at bounding box center [314, 18] width 9 height 9
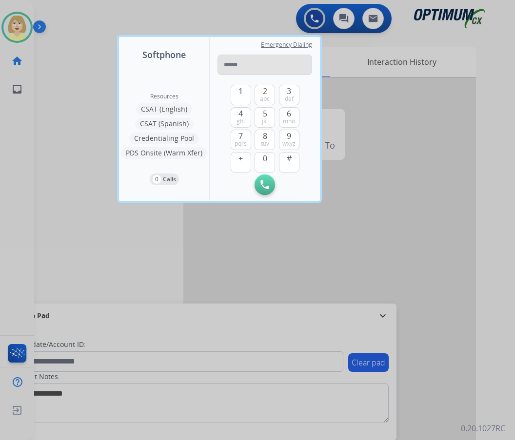
click at [238, 67] on input "tel" at bounding box center [264, 65] width 95 height 20
type input "**********"
click at [272, 183] on button "Initiate Call" at bounding box center [264, 184] width 20 height 20
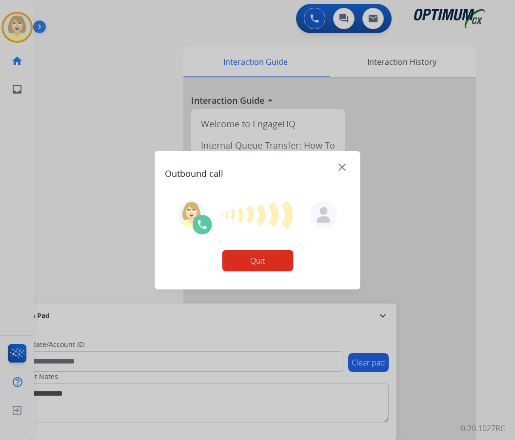
click at [279, 258] on button "Quit" at bounding box center [257, 260] width 71 height 21
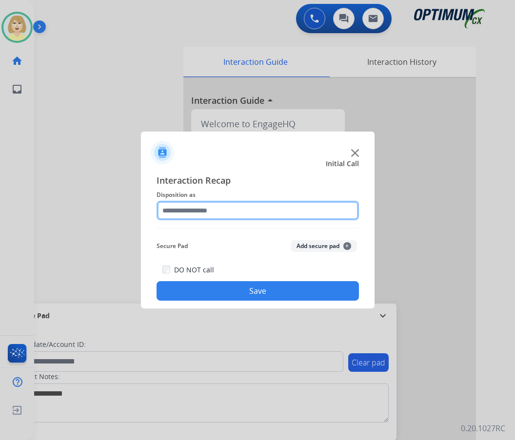
click at [203, 211] on input "text" at bounding box center [257, 210] width 202 height 19
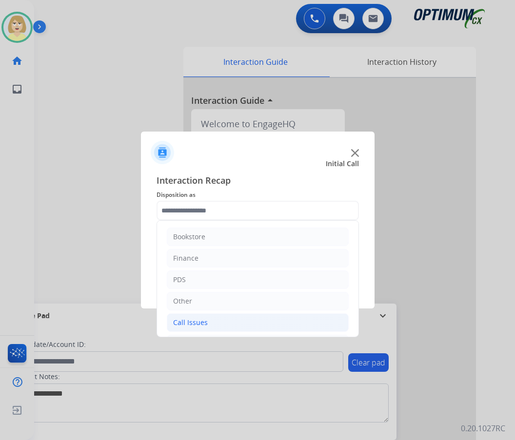
click at [195, 321] on div "Call Issues" at bounding box center [190, 323] width 35 height 10
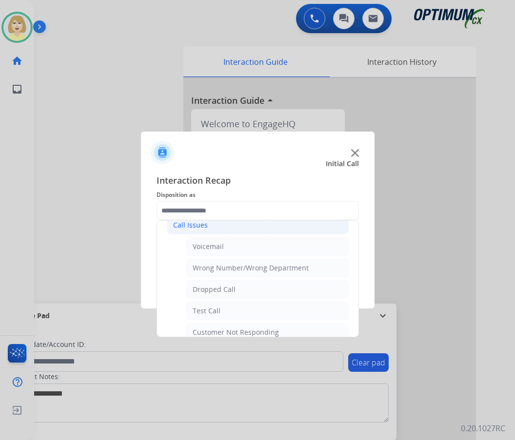
drag, startPoint x: 193, startPoint y: 251, endPoint x: 198, endPoint y: 251, distance: 5.4
click at [193, 251] on div "Voicemail" at bounding box center [208, 247] width 31 height 10
type input "*********"
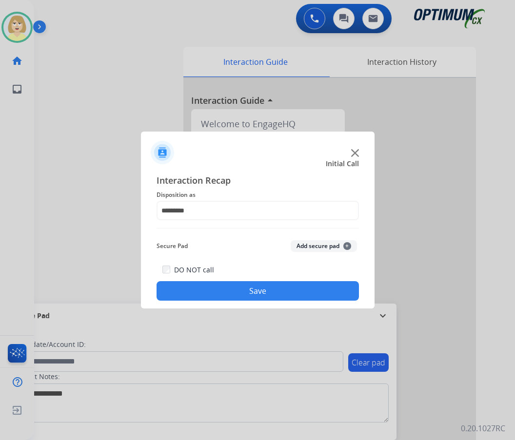
click at [318, 242] on button "Add secure pad +" at bounding box center [323, 246] width 66 height 12
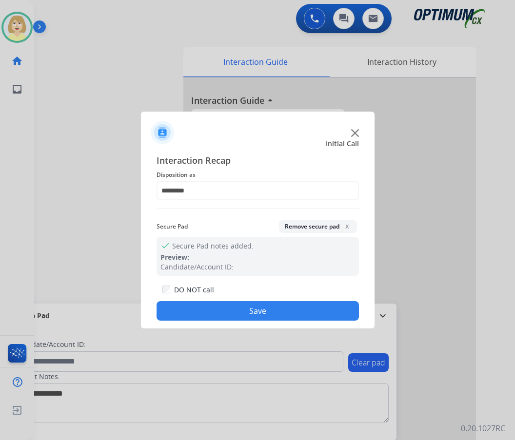
click at [187, 303] on button "Save" at bounding box center [257, 310] width 202 height 19
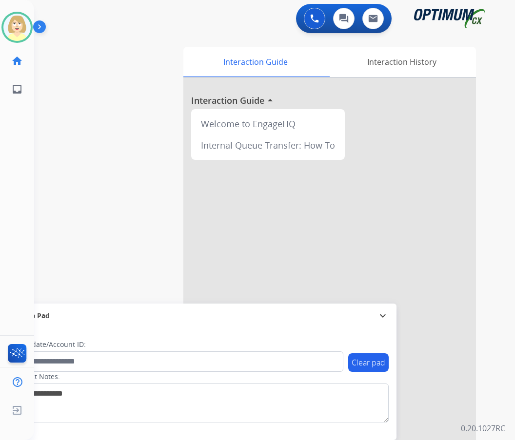
click at [358, 197] on div at bounding box center [329, 260] width 292 height 364
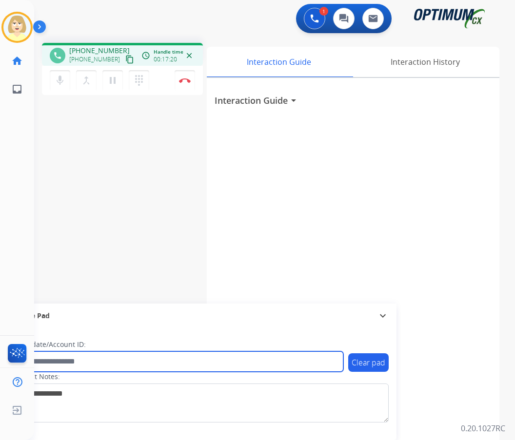
click at [67, 360] on input "text" at bounding box center [178, 361] width 330 height 20
paste input "*********"
type input "*********"
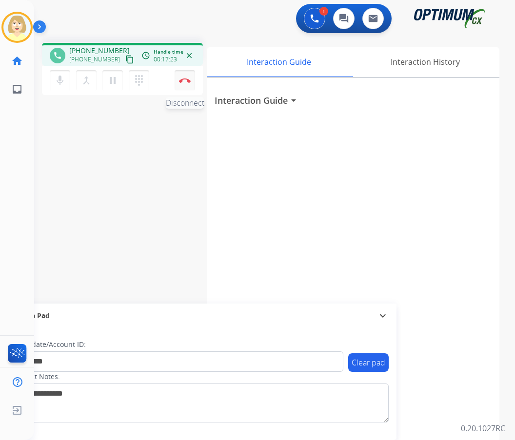
click at [184, 77] on button "Disconnect" at bounding box center [184, 80] width 20 height 20
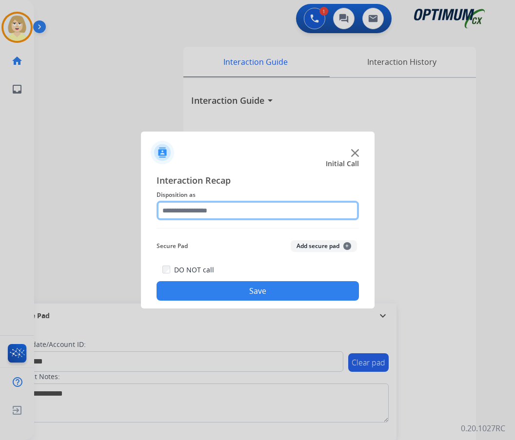
click at [182, 212] on input "text" at bounding box center [257, 210] width 202 height 19
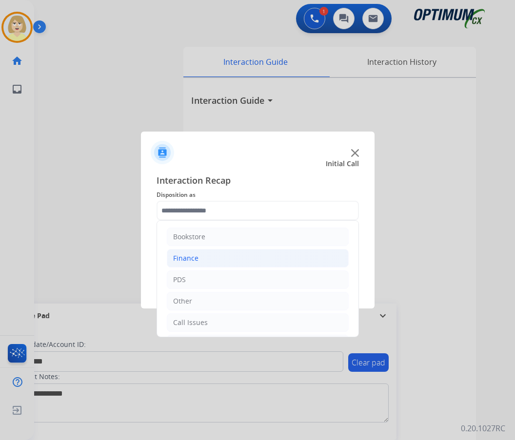
click at [195, 258] on div "Finance" at bounding box center [185, 258] width 25 height 10
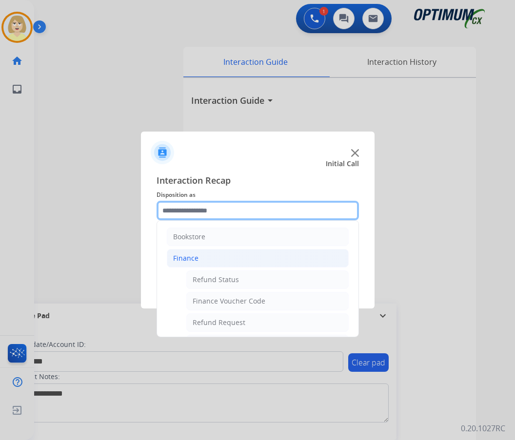
scroll to position [49, 0]
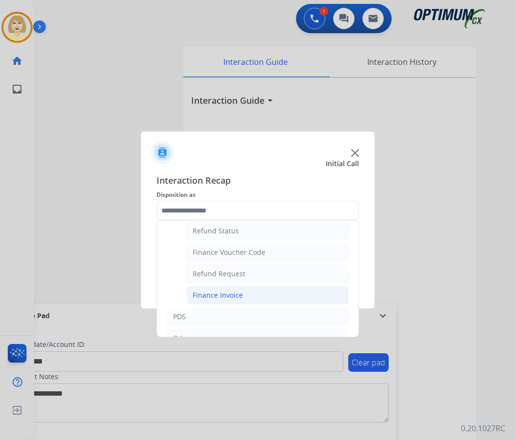
click at [213, 296] on div "Finance Invoice" at bounding box center [218, 295] width 50 height 10
type input "**********"
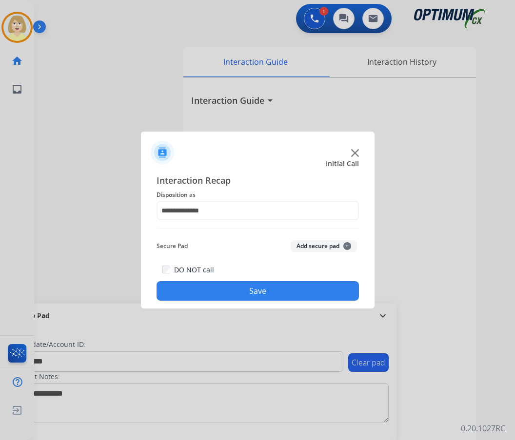
click at [317, 245] on button "Add secure pad +" at bounding box center [323, 246] width 66 height 12
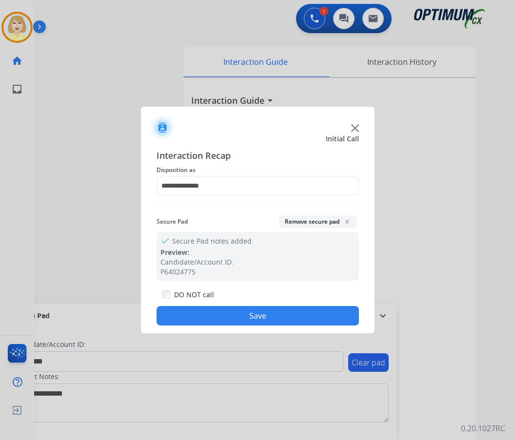
click at [220, 308] on button "Save" at bounding box center [257, 315] width 202 height 19
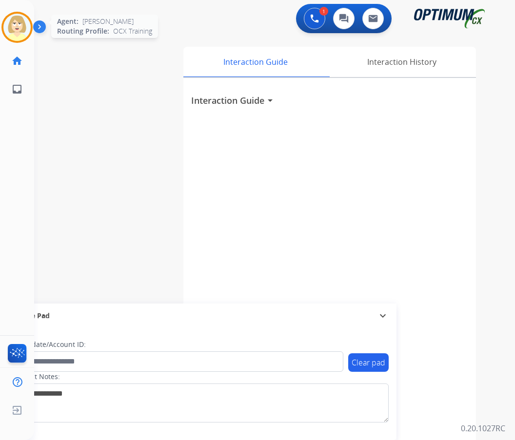
click at [19, 27] on img at bounding box center [16, 27] width 27 height 27
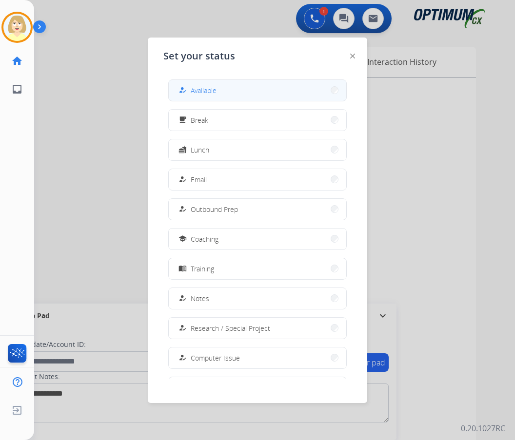
drag, startPoint x: 197, startPoint y: 91, endPoint x: 189, endPoint y: 91, distance: 8.3
click at [196, 91] on span "Available" at bounding box center [204, 90] width 26 height 10
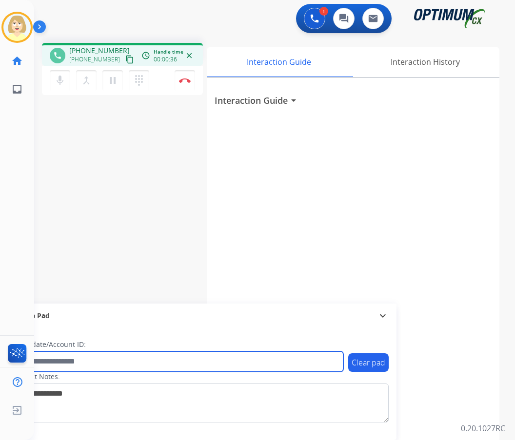
click at [70, 366] on input "text" at bounding box center [178, 361] width 330 height 20
paste input "*******"
type input "*******"
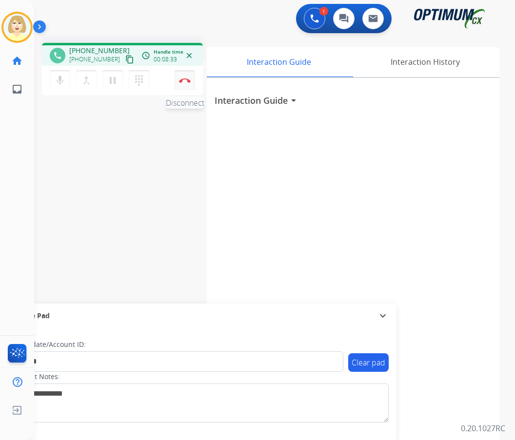
click at [190, 77] on button "Disconnect" at bounding box center [184, 80] width 20 height 20
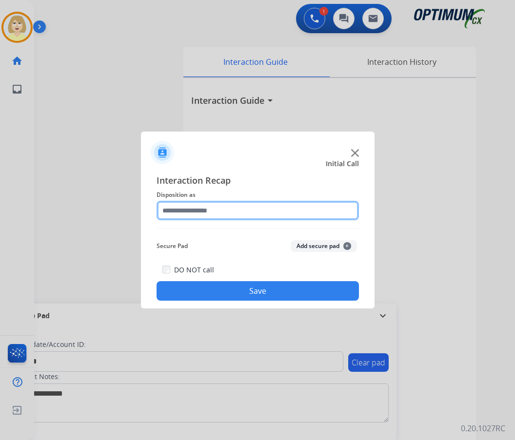
click at [187, 212] on input "text" at bounding box center [257, 210] width 202 height 19
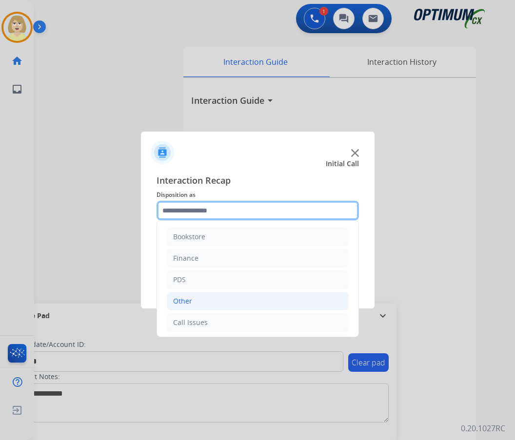
scroll to position [66, 0]
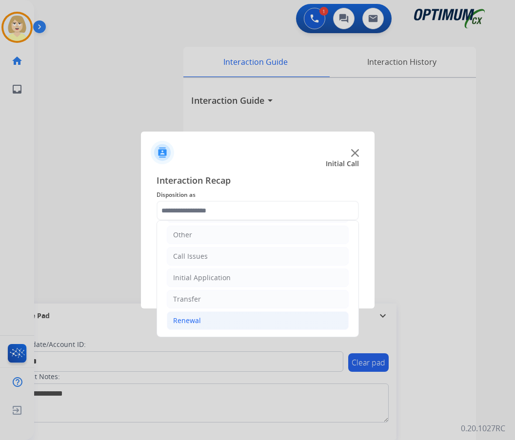
click at [188, 324] on div "Renewal" at bounding box center [187, 321] width 28 height 10
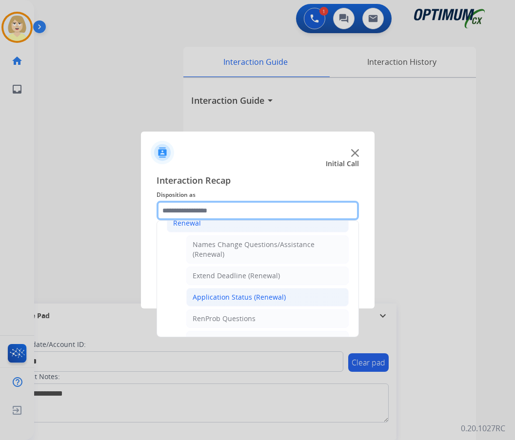
scroll to position [212, 0]
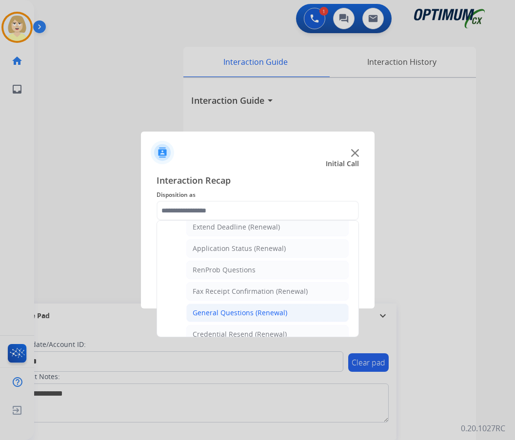
click at [240, 313] on div "General Questions (Renewal)" at bounding box center [240, 313] width 95 height 10
type input "**********"
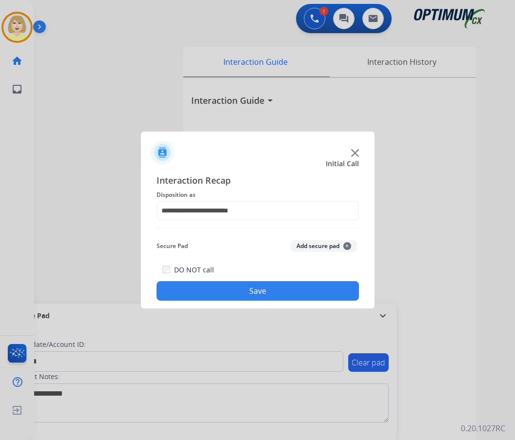
click at [296, 244] on button "Add secure pad +" at bounding box center [323, 246] width 66 height 12
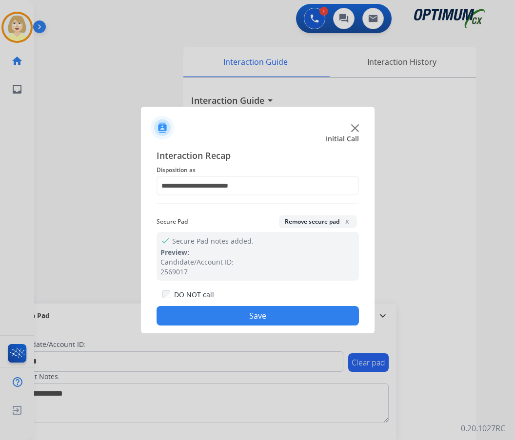
drag, startPoint x: 201, startPoint y: 320, endPoint x: 72, endPoint y: 148, distance: 215.1
click at [199, 317] on button "Save" at bounding box center [257, 315] width 202 height 19
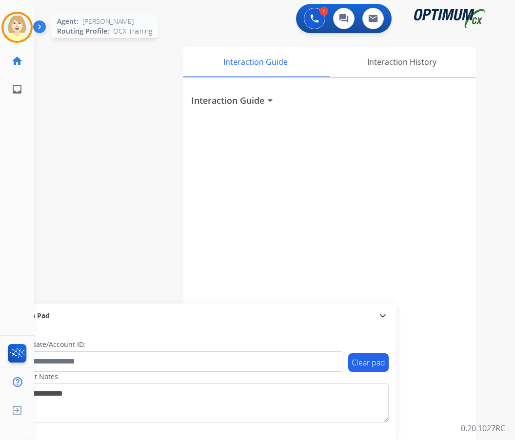
click at [11, 28] on img at bounding box center [16, 27] width 27 height 27
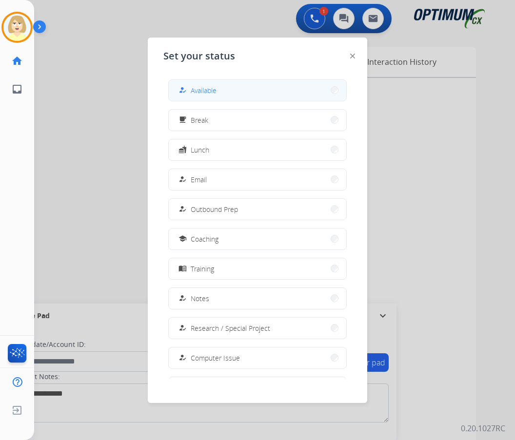
click at [208, 87] on span "Available" at bounding box center [204, 90] width 26 height 10
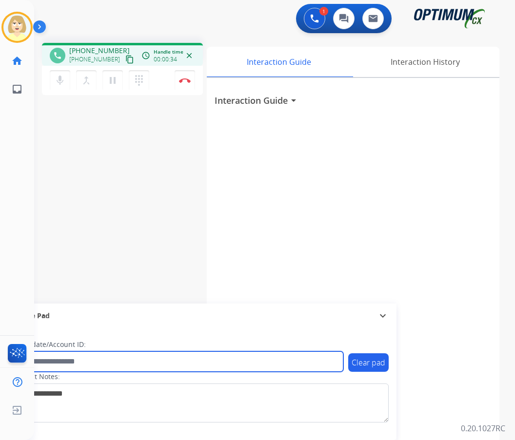
click at [78, 359] on input "text" at bounding box center [178, 361] width 330 height 20
paste input "*******"
type input "*******"
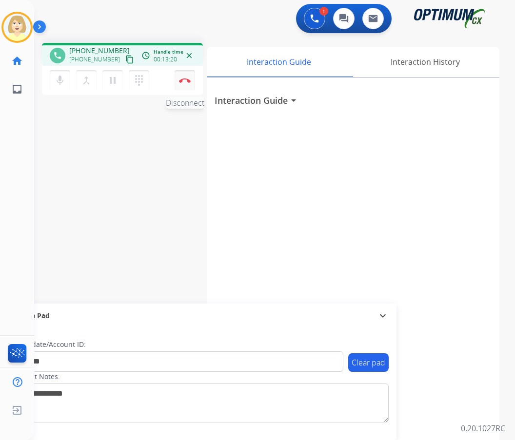
click at [183, 80] on img at bounding box center [185, 80] width 12 height 5
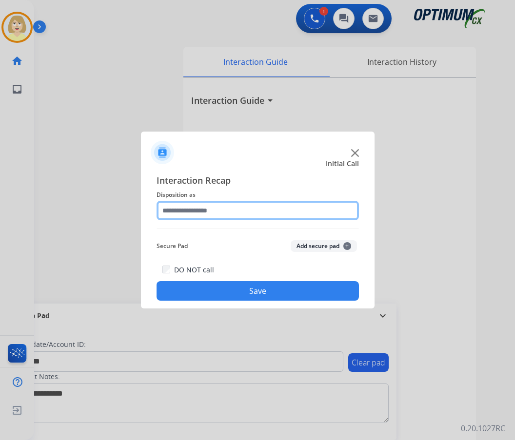
click at [184, 213] on input "text" at bounding box center [257, 210] width 202 height 19
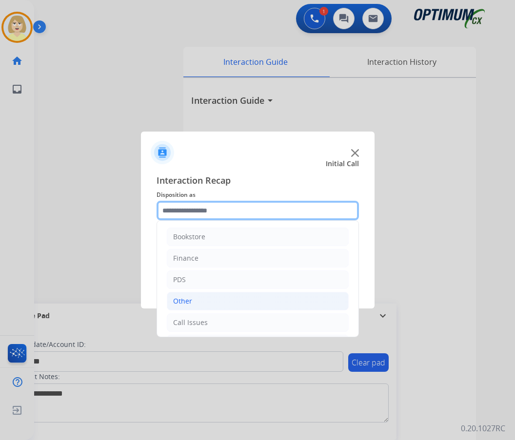
scroll to position [66, 0]
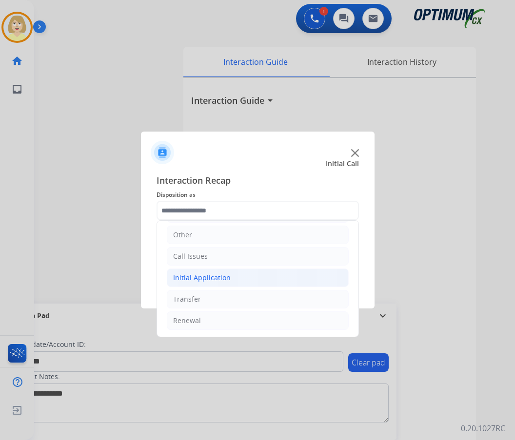
click at [191, 279] on div "Initial Application" at bounding box center [202, 278] width 58 height 10
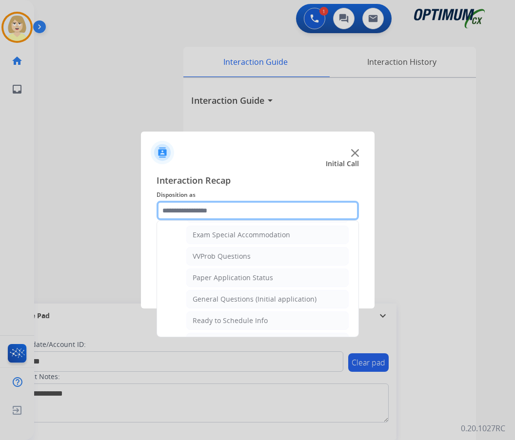
scroll to position [554, 0]
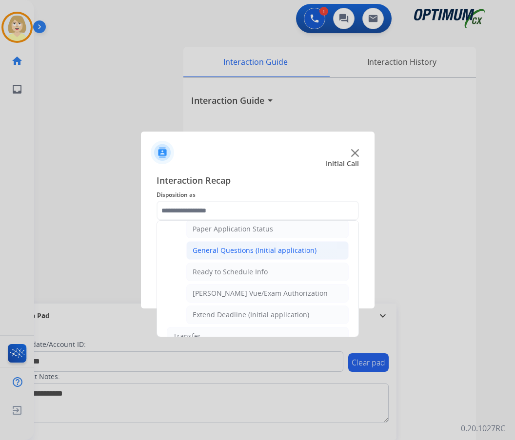
click at [224, 253] on div "General Questions (Initial application)" at bounding box center [255, 251] width 124 height 10
type input "**********"
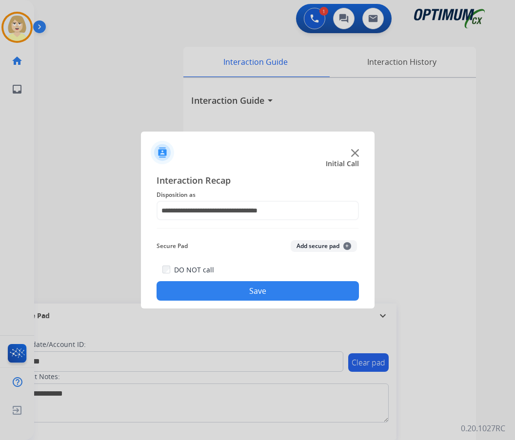
click at [193, 289] on button "Save" at bounding box center [257, 290] width 202 height 19
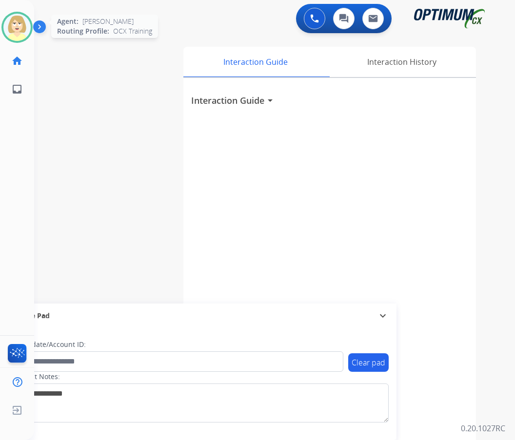
click at [22, 23] on img at bounding box center [16, 27] width 27 height 27
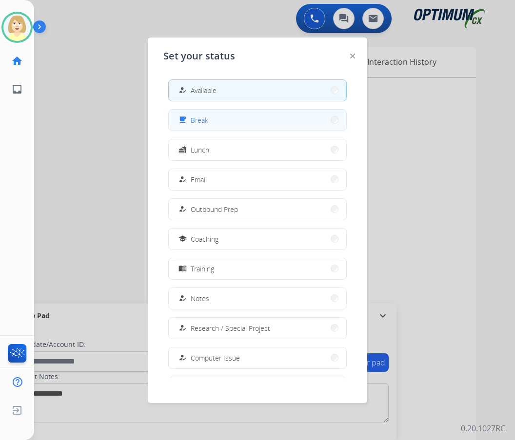
click at [198, 121] on span "Break" at bounding box center [200, 120] width 18 height 10
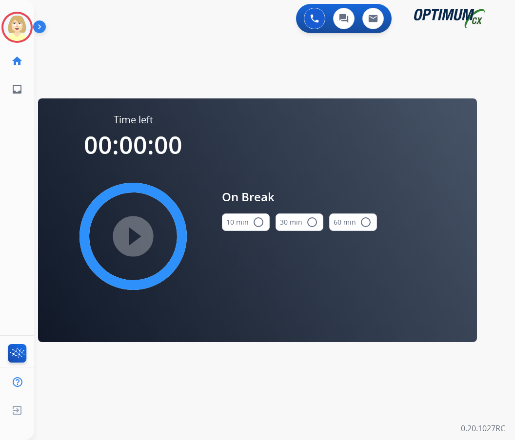
click at [254, 227] on mat-icon "radio_button_unchecked" at bounding box center [258, 222] width 12 height 12
click at [135, 239] on mat-icon "play_circle_filled" at bounding box center [133, 237] width 12 height 12
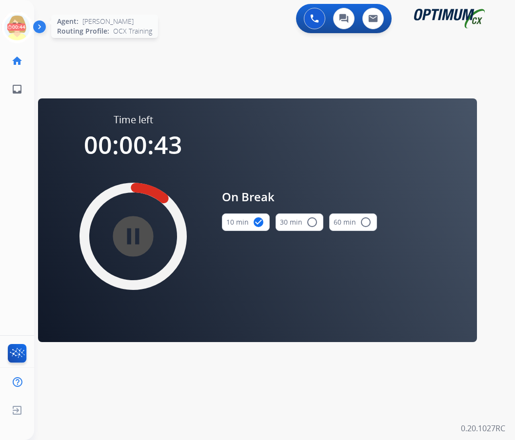
click at [15, 27] on icon at bounding box center [17, 28] width 32 height 32
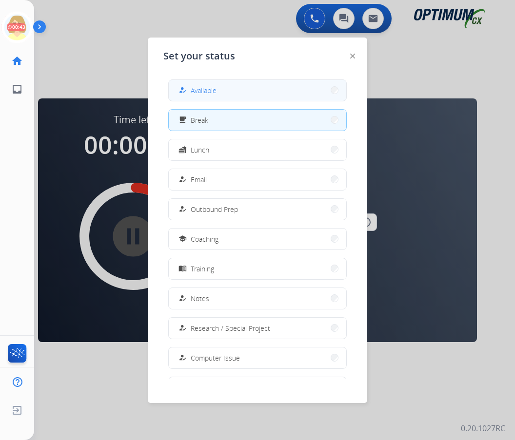
click at [205, 88] on span "Available" at bounding box center [204, 90] width 26 height 10
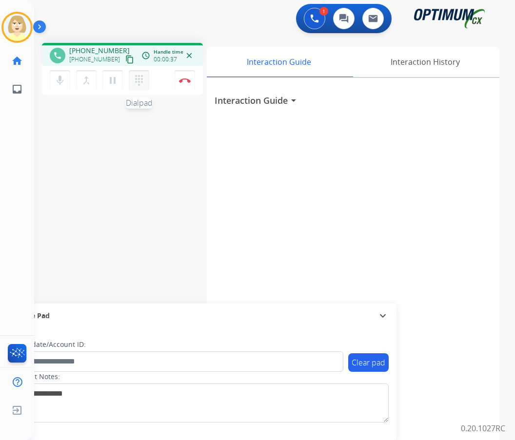
click at [138, 77] on mat-icon "dialpad" at bounding box center [139, 81] width 12 height 12
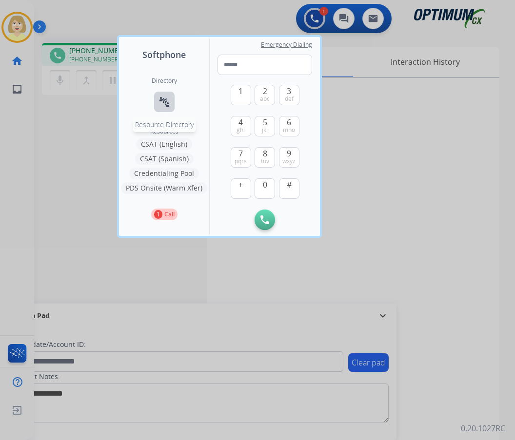
click at [159, 100] on mat-icon "connect_without_contact" at bounding box center [164, 102] width 12 height 12
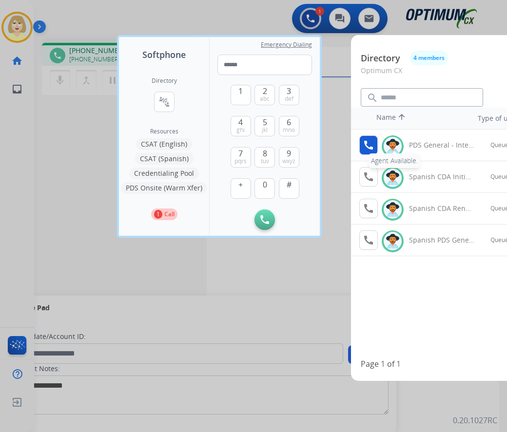
click at [366, 143] on mat-icon "call" at bounding box center [369, 145] width 12 height 12
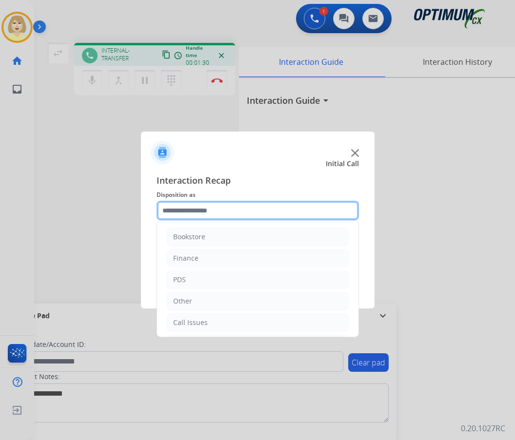
click at [205, 210] on input "text" at bounding box center [257, 210] width 202 height 19
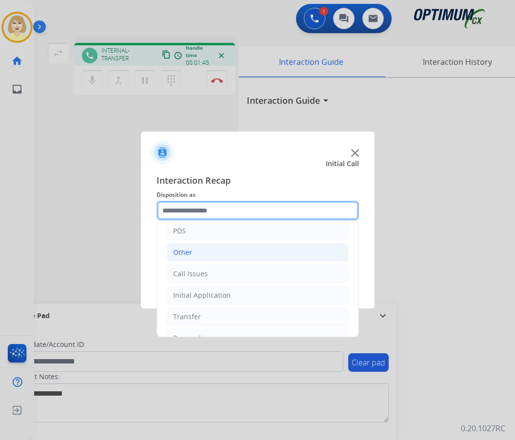
scroll to position [66, 0]
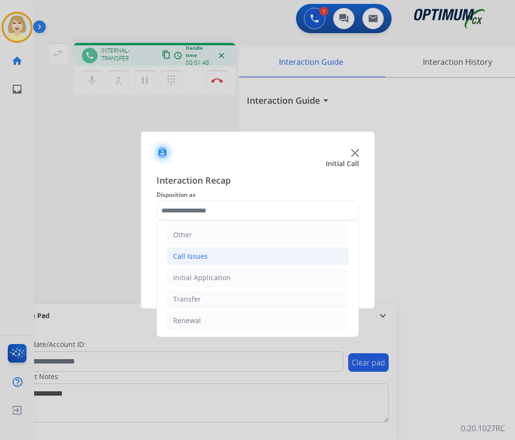
click at [188, 257] on div "Call Issues" at bounding box center [190, 256] width 35 height 10
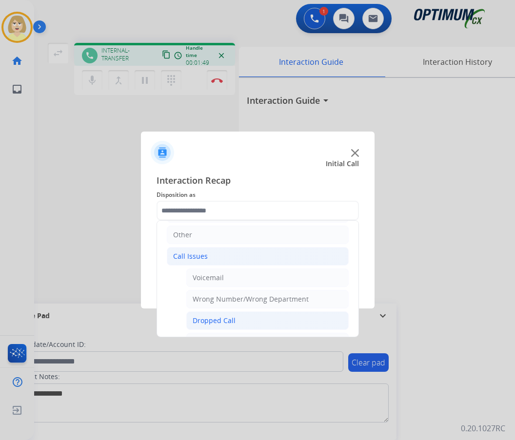
click at [212, 321] on div "Dropped Call" at bounding box center [214, 321] width 43 height 10
type input "**********"
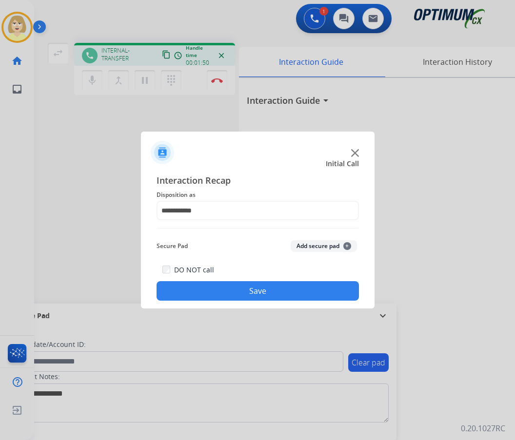
click at [259, 291] on button "Save" at bounding box center [257, 290] width 202 height 19
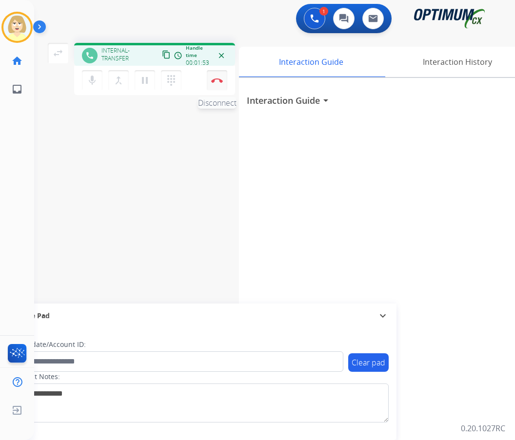
click at [213, 76] on button "Disconnect" at bounding box center [217, 80] width 20 height 20
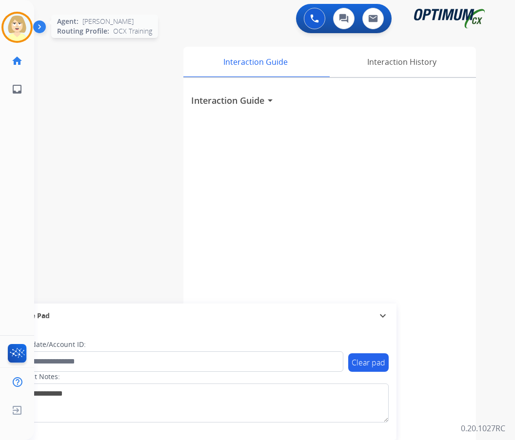
click at [19, 19] on img at bounding box center [16, 27] width 27 height 27
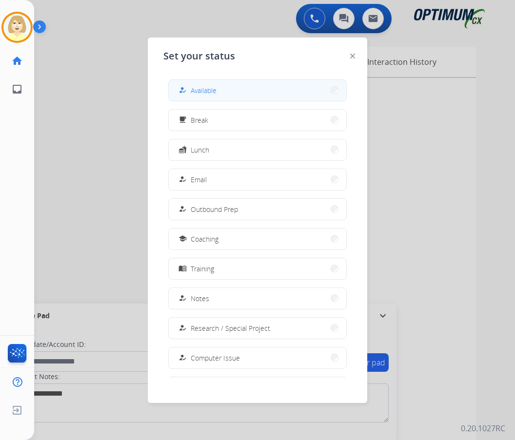
click at [210, 92] on span "Available" at bounding box center [204, 90] width 26 height 10
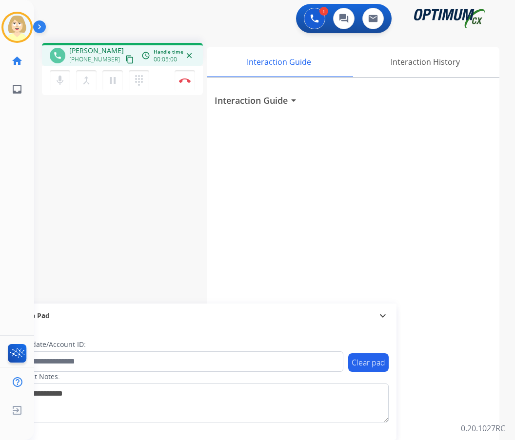
click at [47, 191] on div "phone L.A. Rivera +15044008379 content_copy access_time Call metrics Queue 00:0…" at bounding box center [262, 238] width 457 height 406
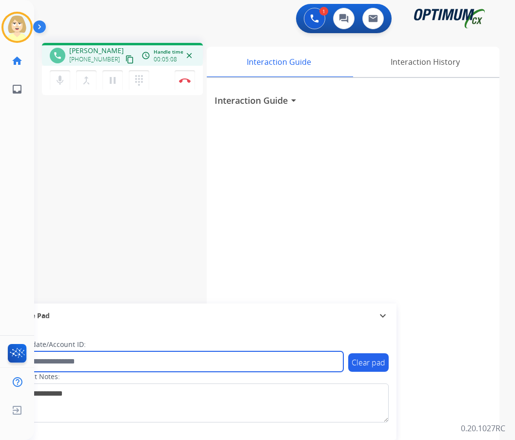
click at [94, 363] on input "text" at bounding box center [178, 361] width 330 height 20
paste input "*********"
type input "*********"
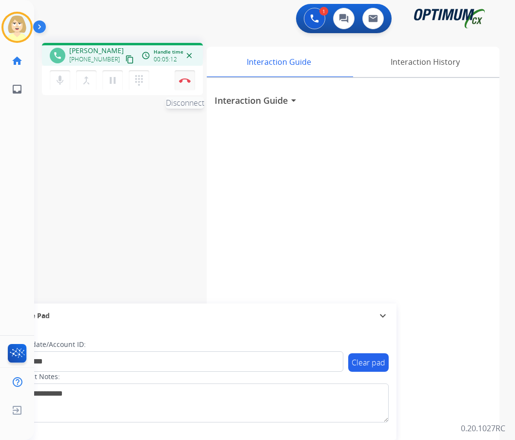
click at [186, 78] on img at bounding box center [185, 80] width 12 height 5
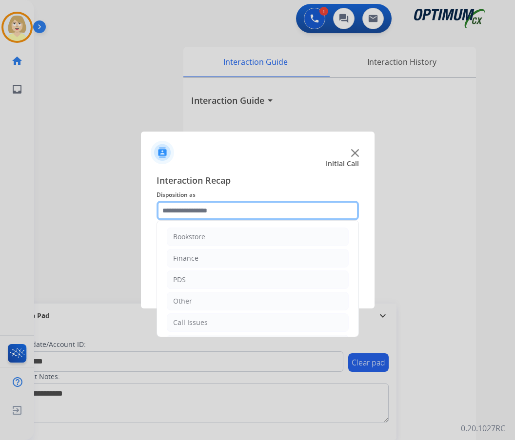
click at [193, 215] on input "text" at bounding box center [257, 210] width 202 height 19
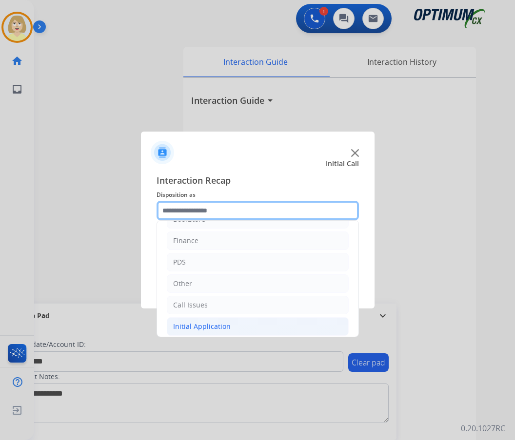
scroll to position [0, 0]
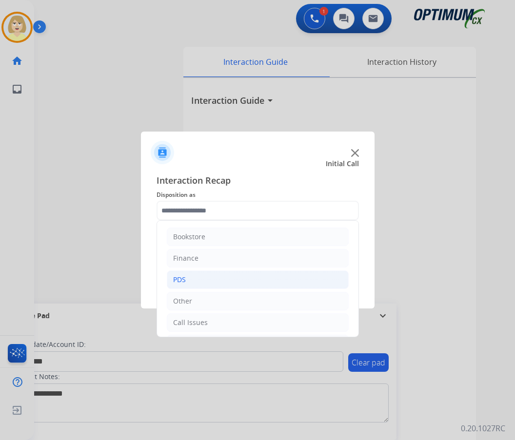
click at [184, 278] on div "PDS" at bounding box center [179, 280] width 13 height 10
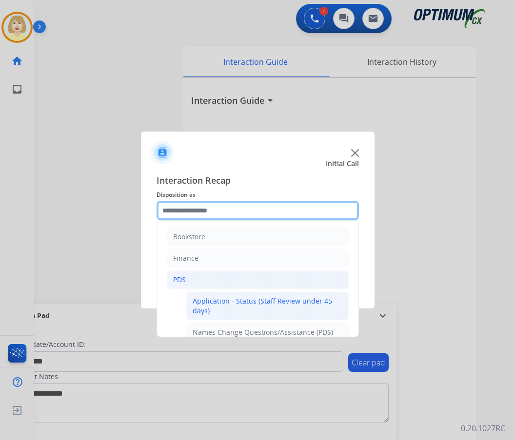
scroll to position [49, 0]
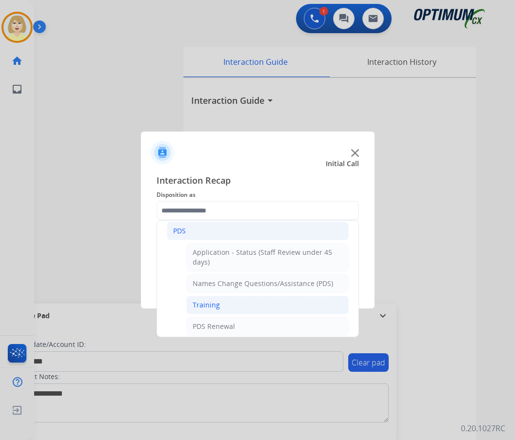
click at [206, 303] on div "Training" at bounding box center [206, 305] width 27 height 10
type input "********"
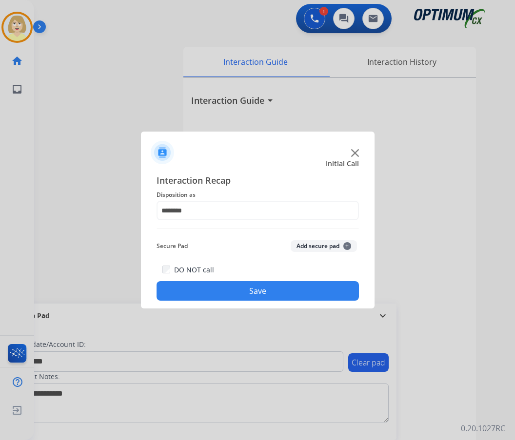
click at [316, 244] on button "Add secure pad +" at bounding box center [323, 246] width 66 height 12
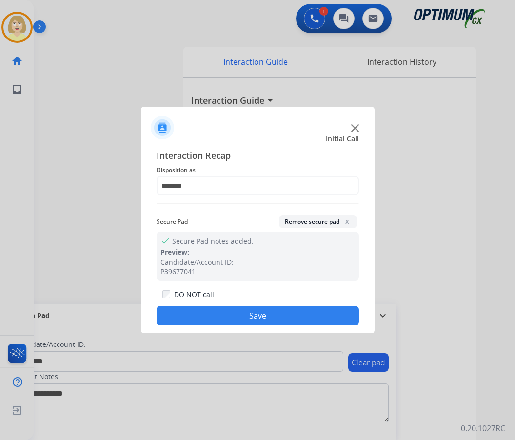
click at [239, 316] on button "Save" at bounding box center [257, 315] width 202 height 19
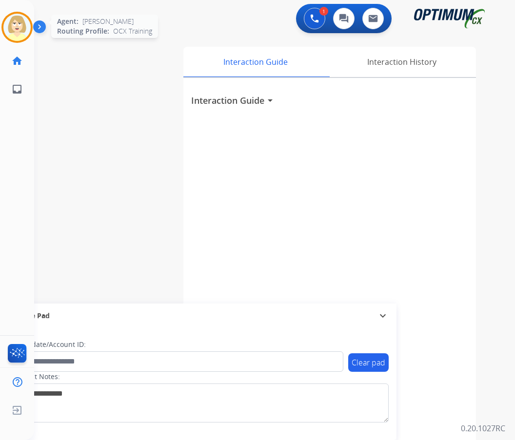
click at [10, 25] on img at bounding box center [16, 27] width 27 height 27
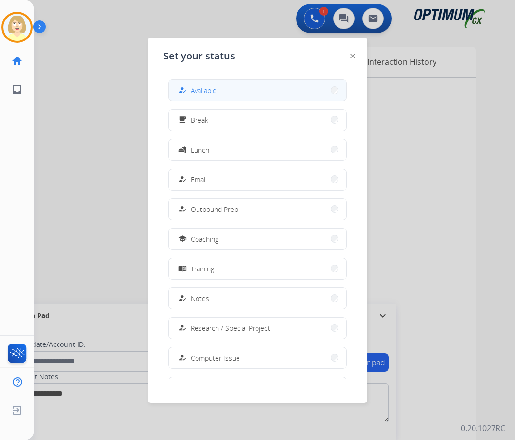
click at [197, 90] on span "Available" at bounding box center [204, 90] width 26 height 10
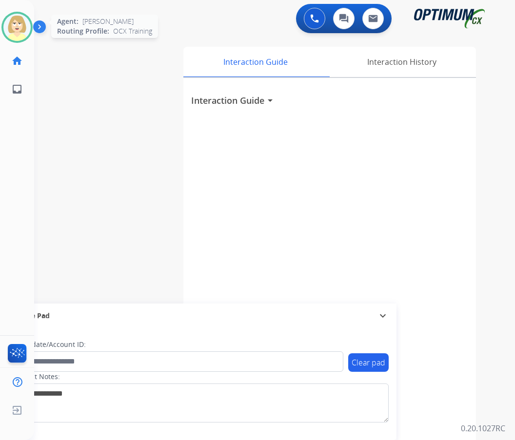
click at [19, 22] on img at bounding box center [16, 27] width 27 height 27
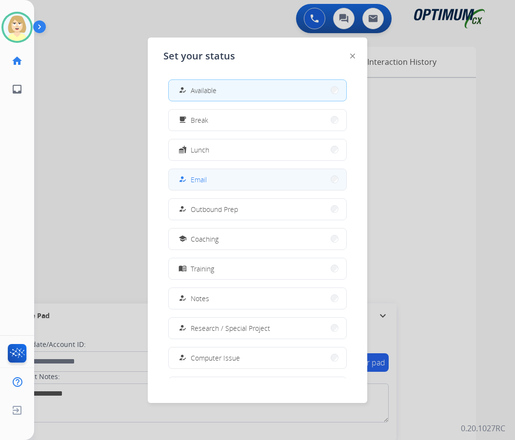
click at [203, 178] on span "Email" at bounding box center [199, 179] width 16 height 10
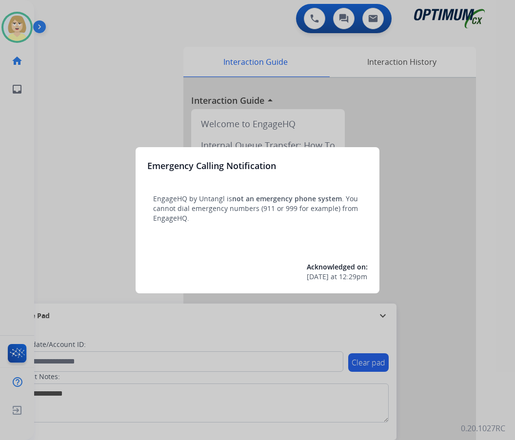
click at [45, 103] on div at bounding box center [257, 220] width 515 height 440
